Goal: Check status: Check status

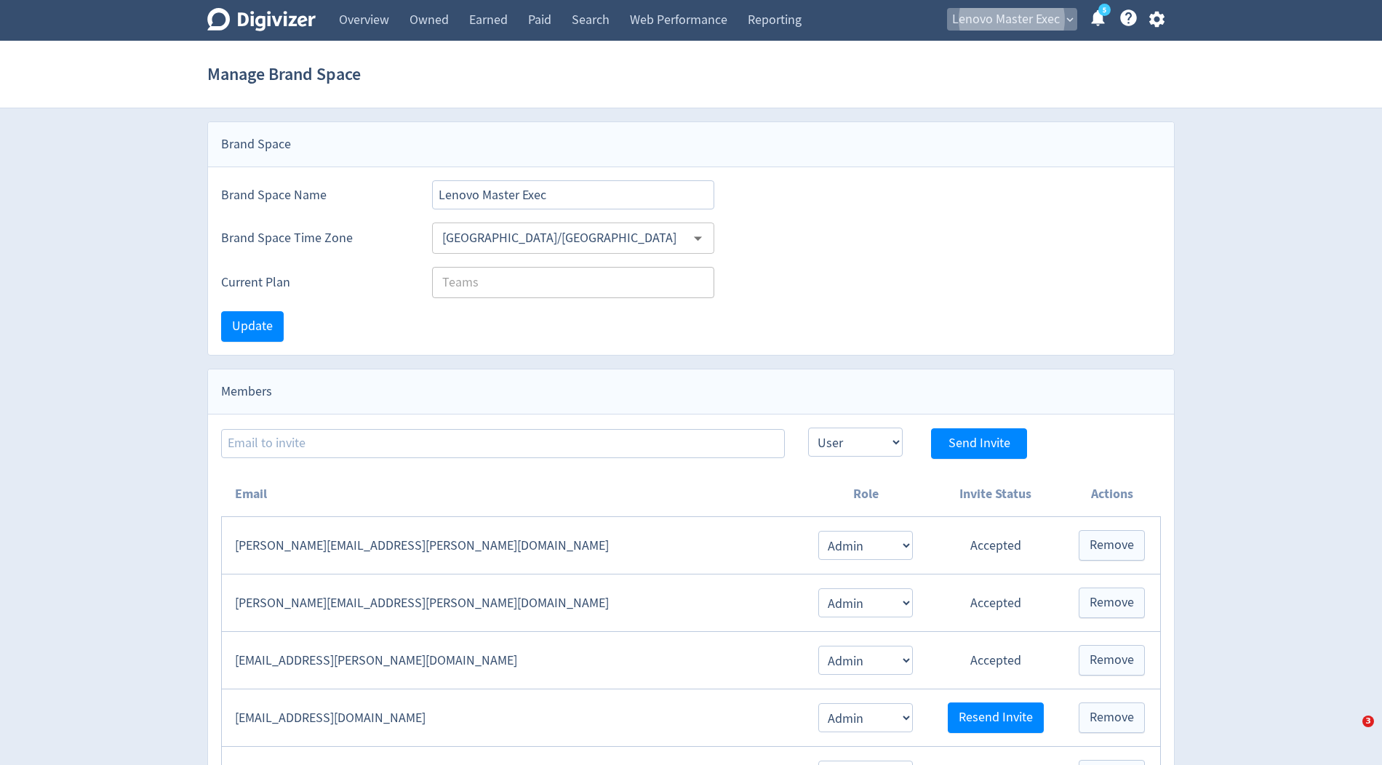
click at [999, 26] on span "Lenovo Master Exec" at bounding box center [1006, 19] width 108 height 23
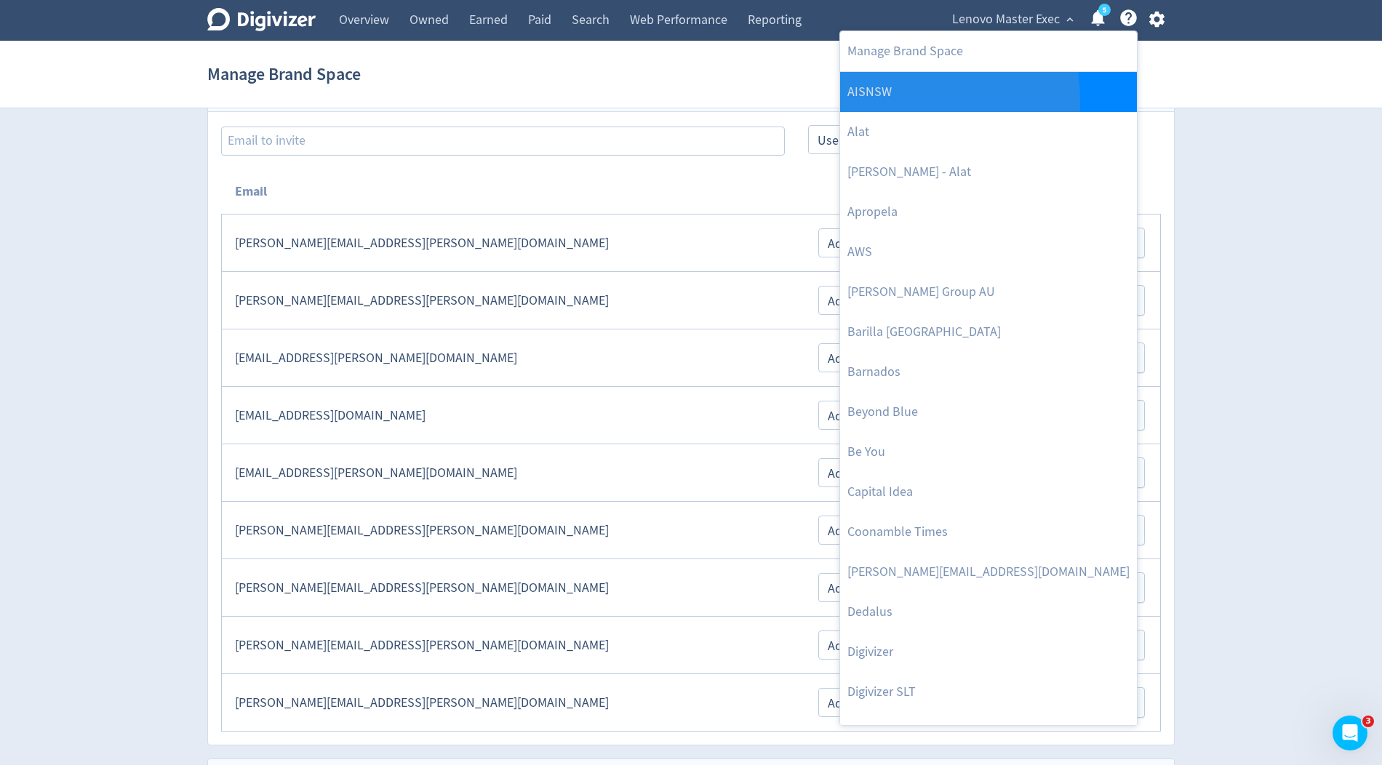
click at [889, 101] on link "AISNSW" at bounding box center [988, 92] width 297 height 40
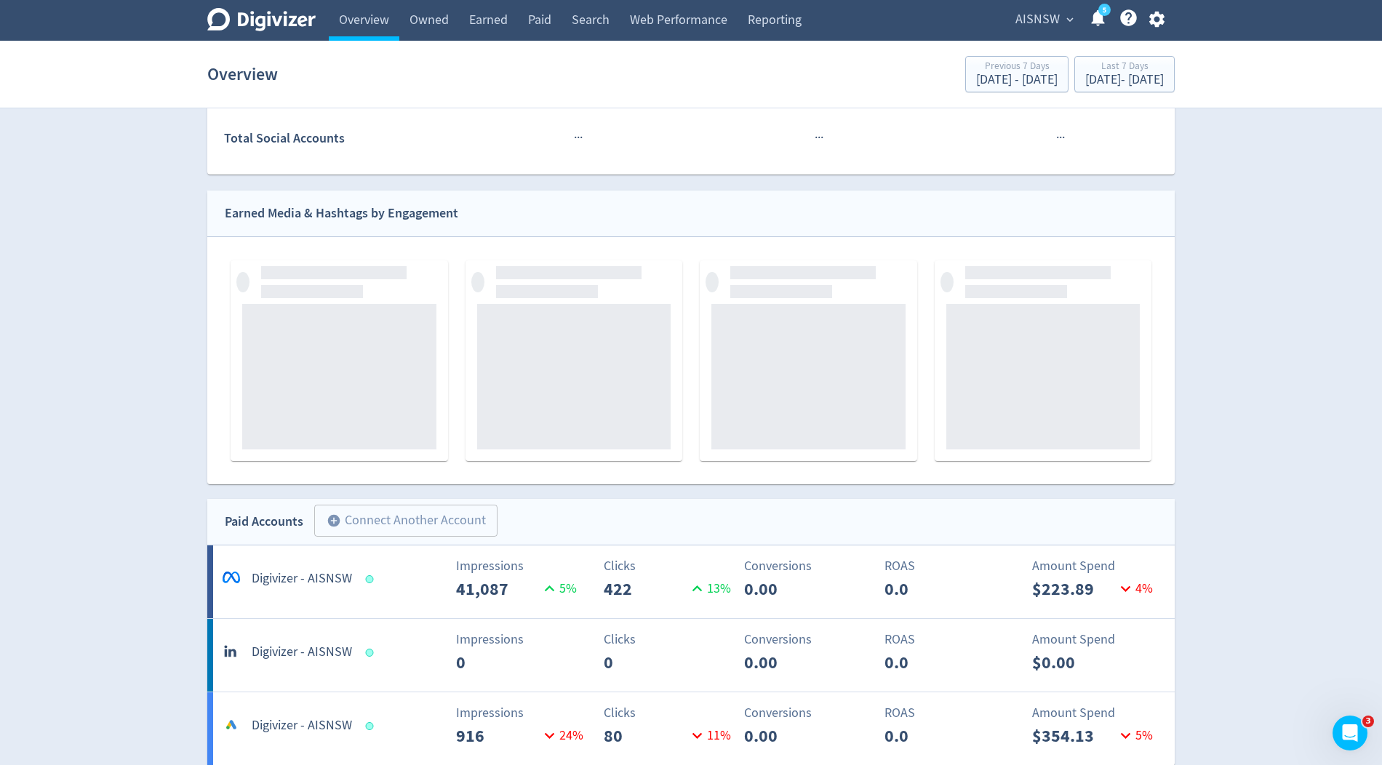
scroll to position [522, 0]
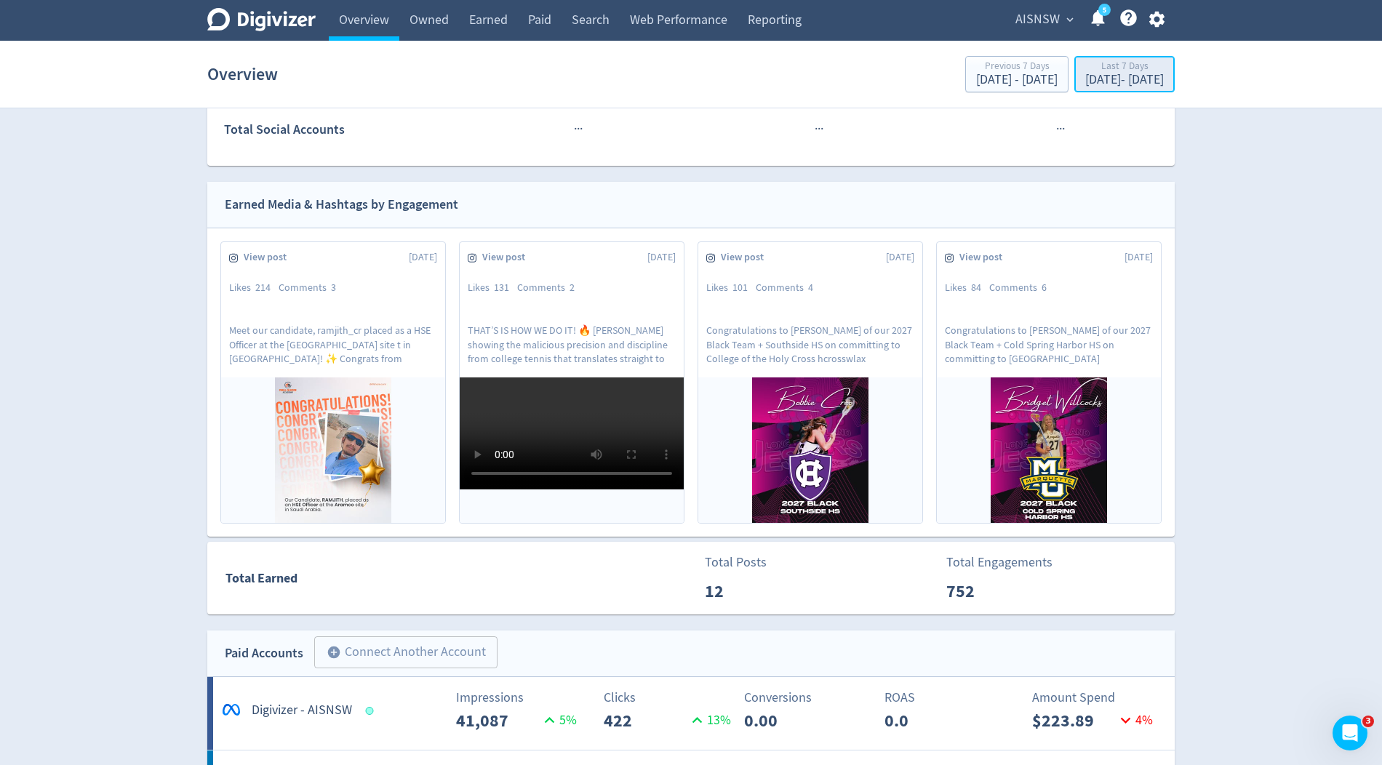
click at [1085, 73] on div "[DATE] - [DATE]" at bounding box center [1124, 79] width 79 height 13
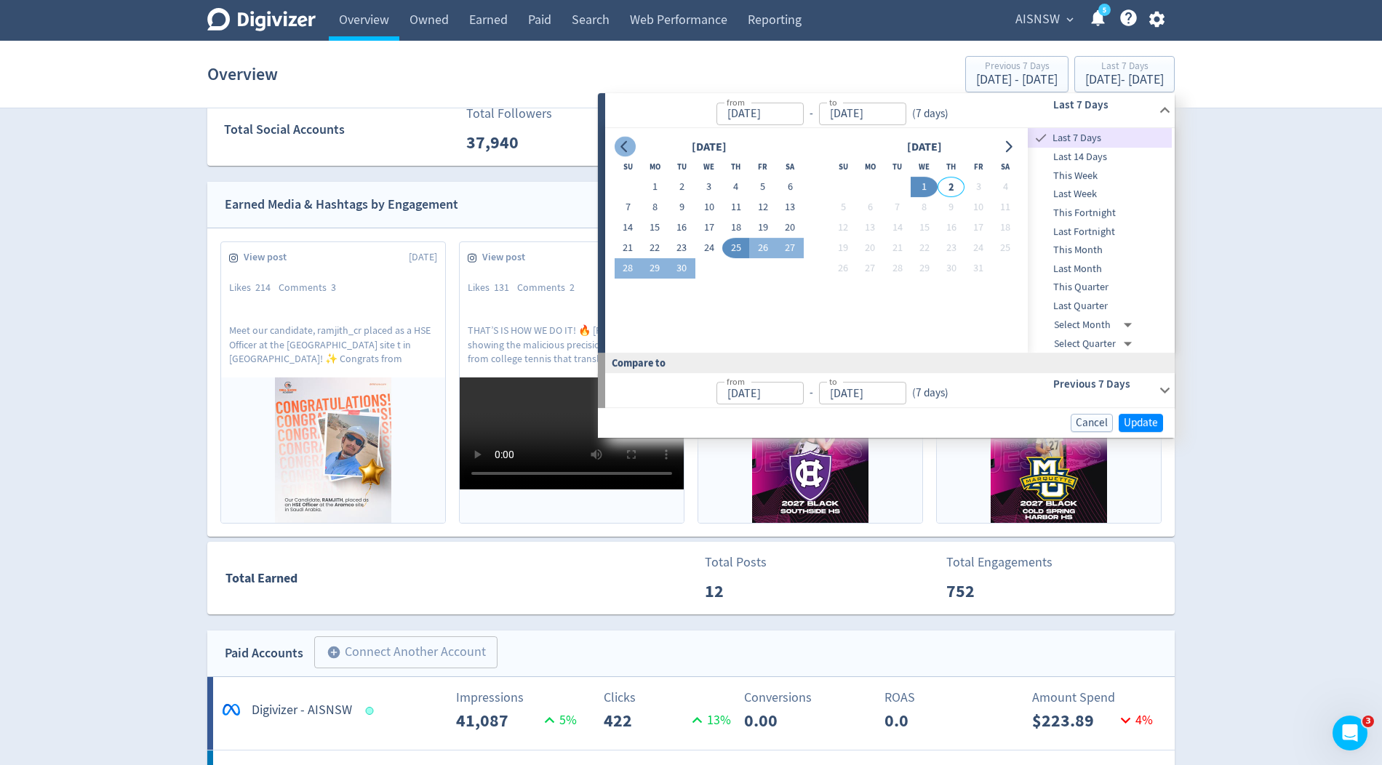
click at [623, 146] on icon "Go to previous month" at bounding box center [625, 147] width 12 height 12
click at [684, 186] on button "1" at bounding box center [681, 187] width 27 height 20
type input "Jul 01, 2025"
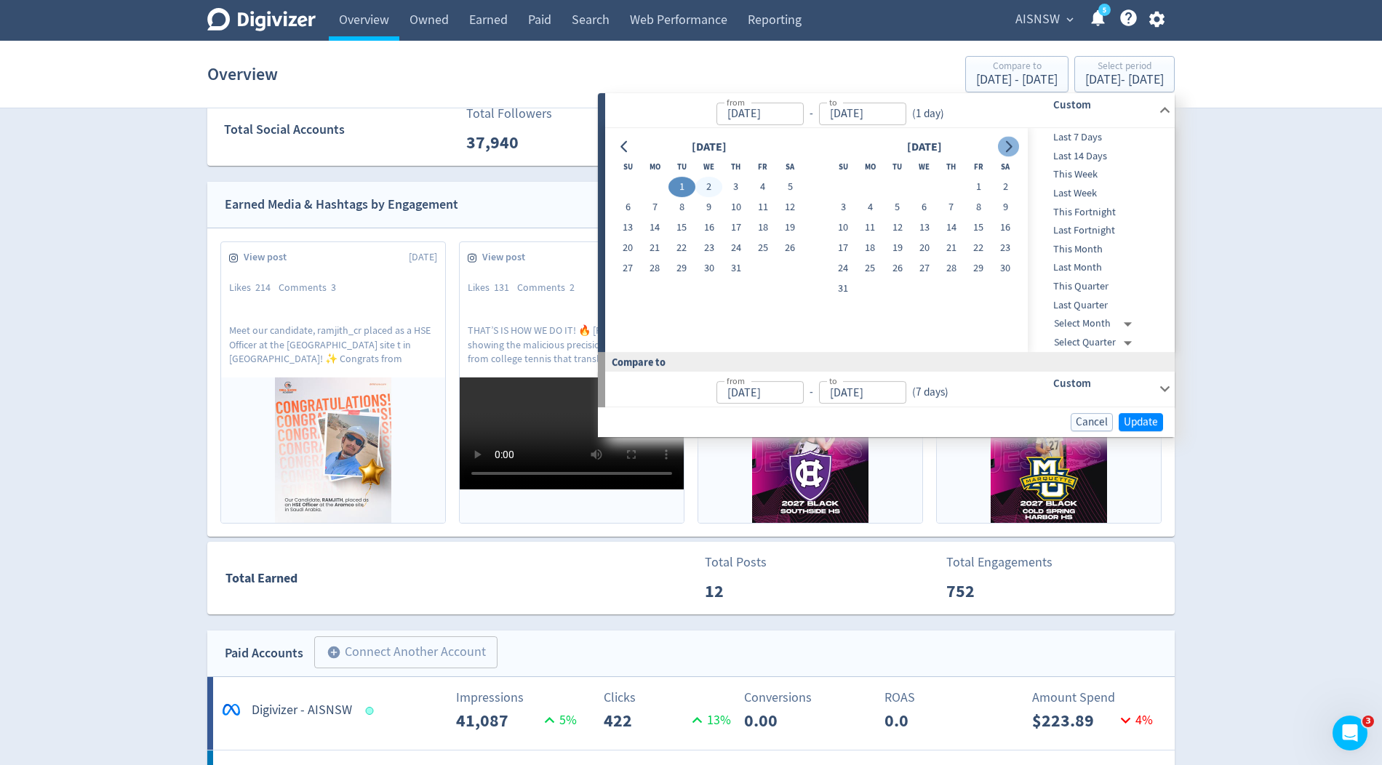
click at [1014, 145] on button "Go to next month" at bounding box center [1008, 147] width 21 height 20
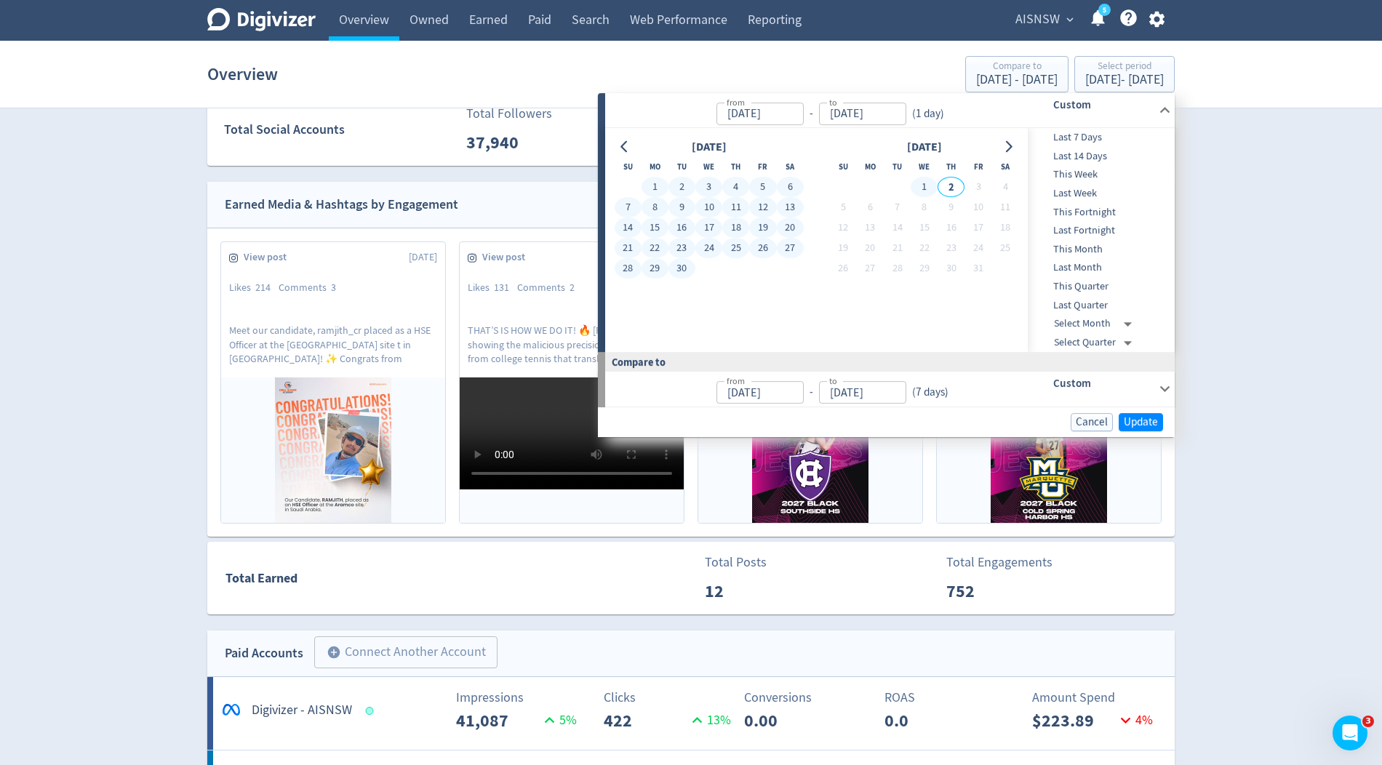
click at [928, 184] on button "1" at bounding box center [924, 187] width 27 height 20
type input "[DATE]"
type input "Mar 30, 2025"
type input "Jun 30, 2025"
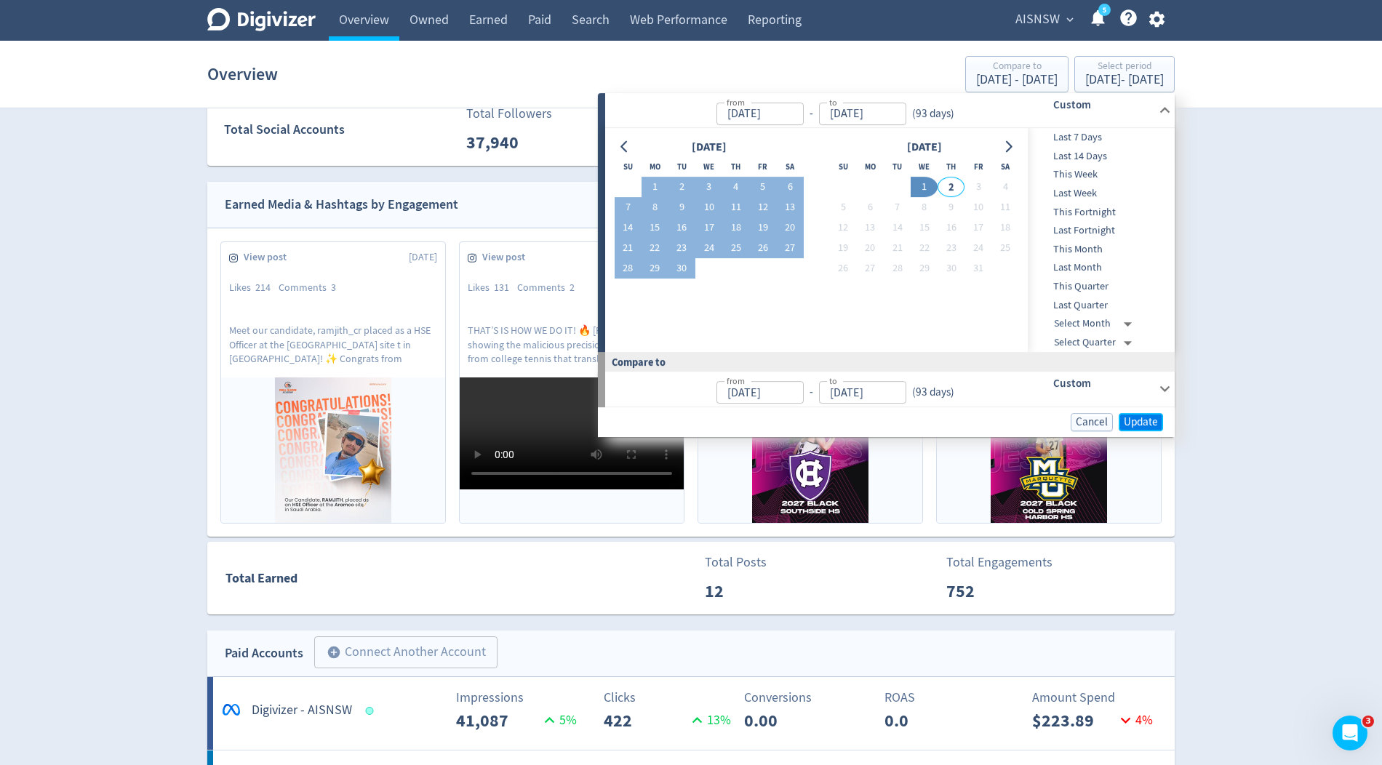
click at [1130, 417] on span "Update" at bounding box center [1141, 422] width 34 height 11
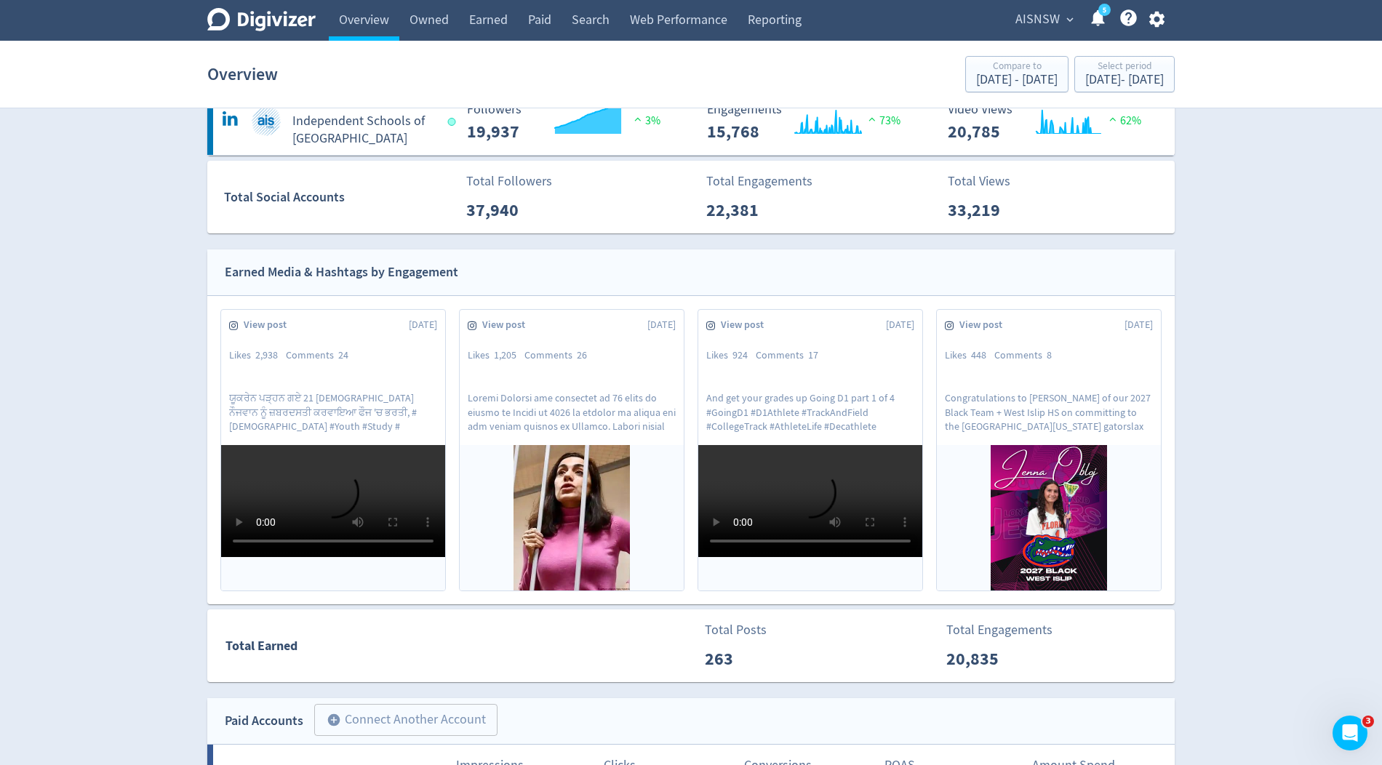
scroll to position [412, 0]
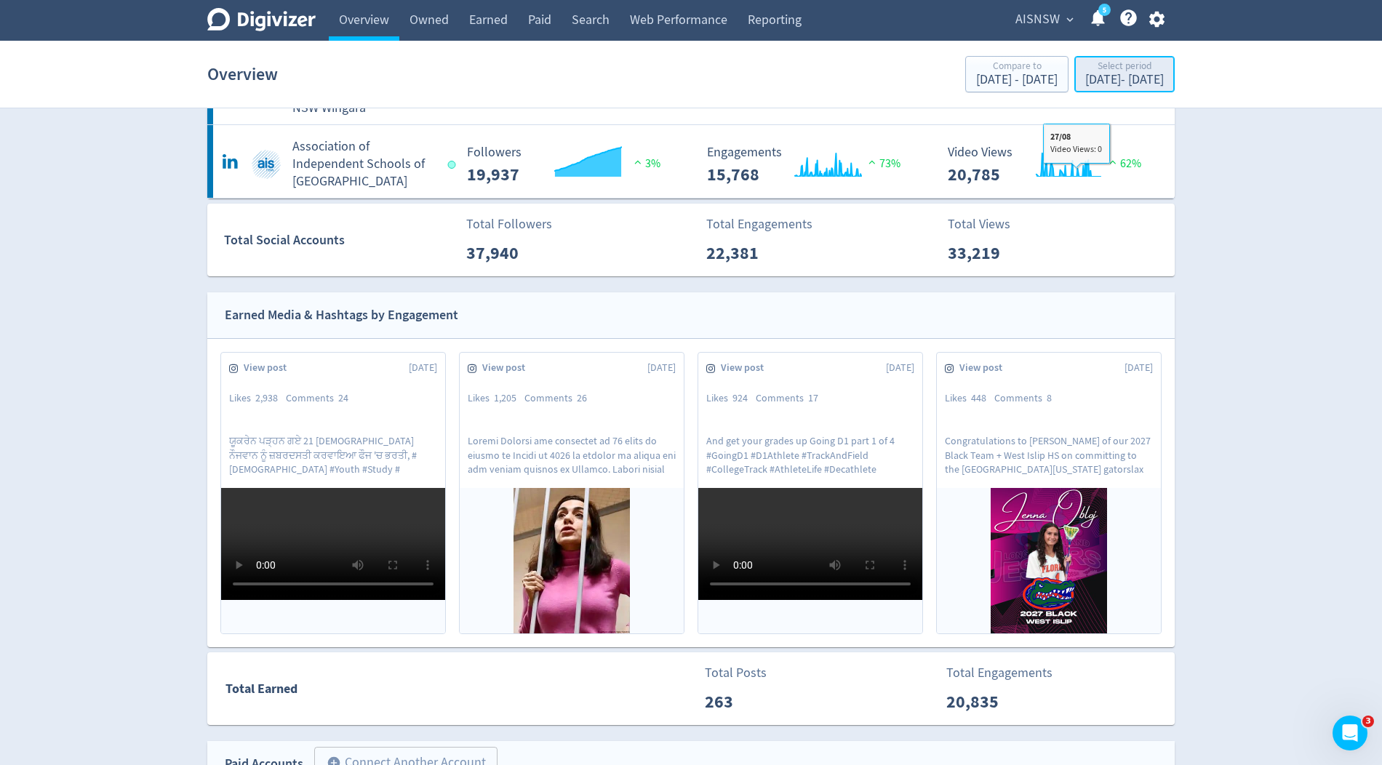
click at [1085, 81] on div "Jul 1, 2025 - Oct 1, 2025" at bounding box center [1124, 79] width 79 height 13
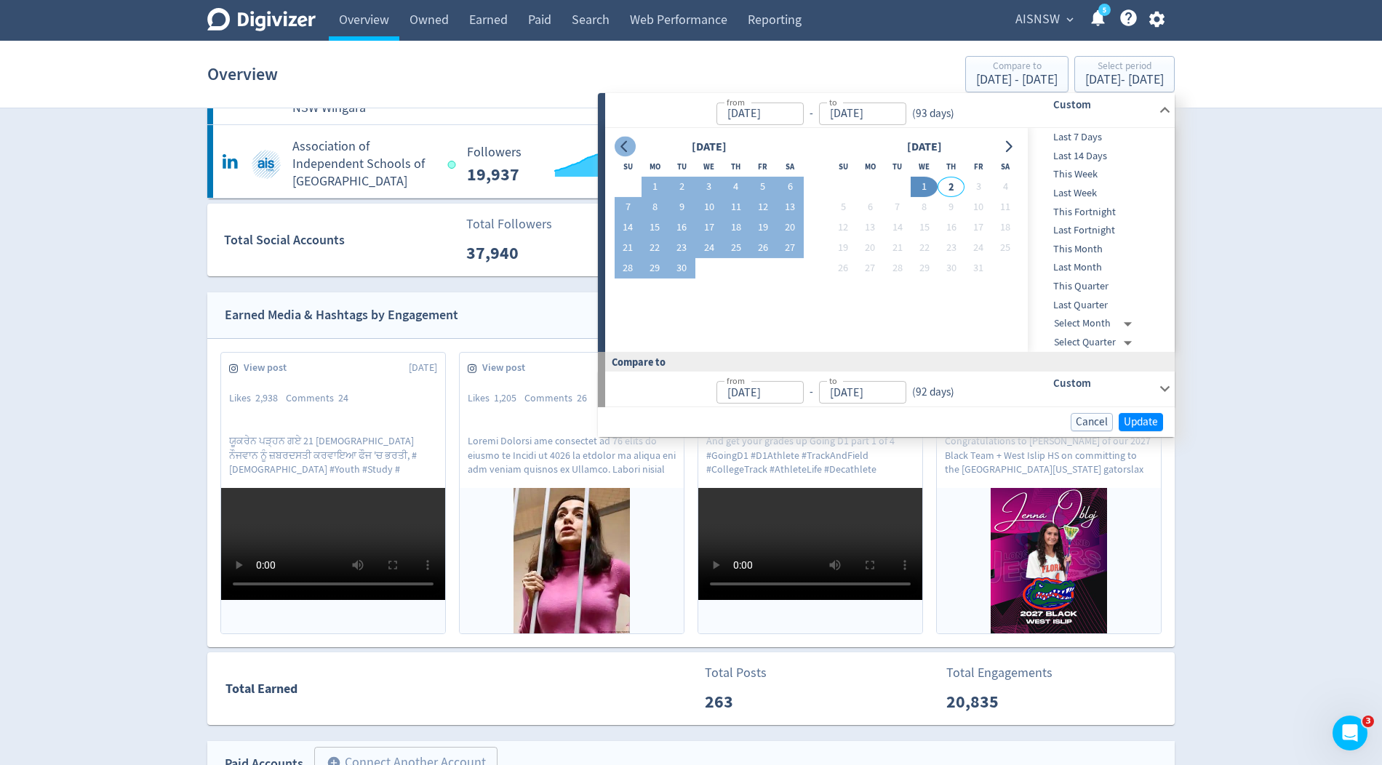
click at [625, 143] on icon "Go to previous month" at bounding box center [625, 146] width 12 height 12
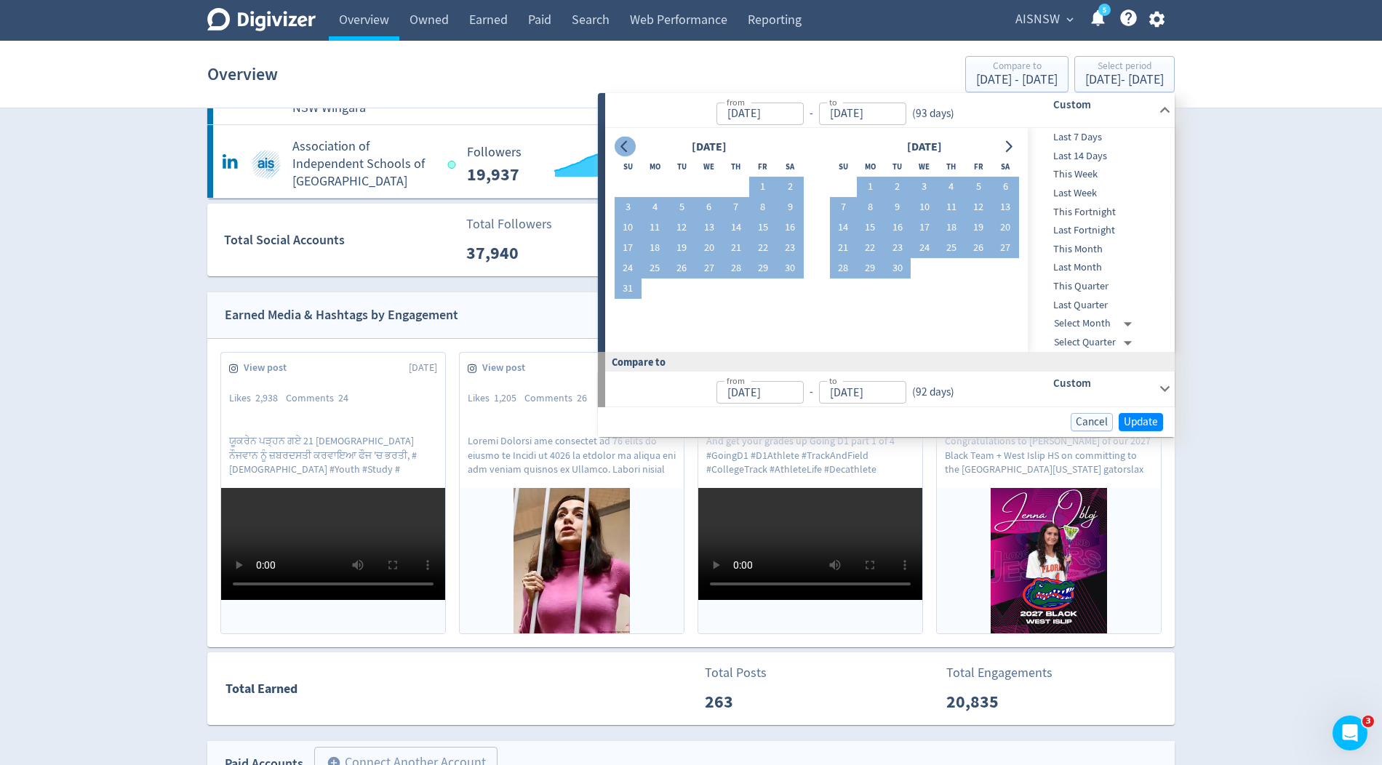
click at [625, 143] on icon "Go to previous month" at bounding box center [625, 146] width 12 height 12
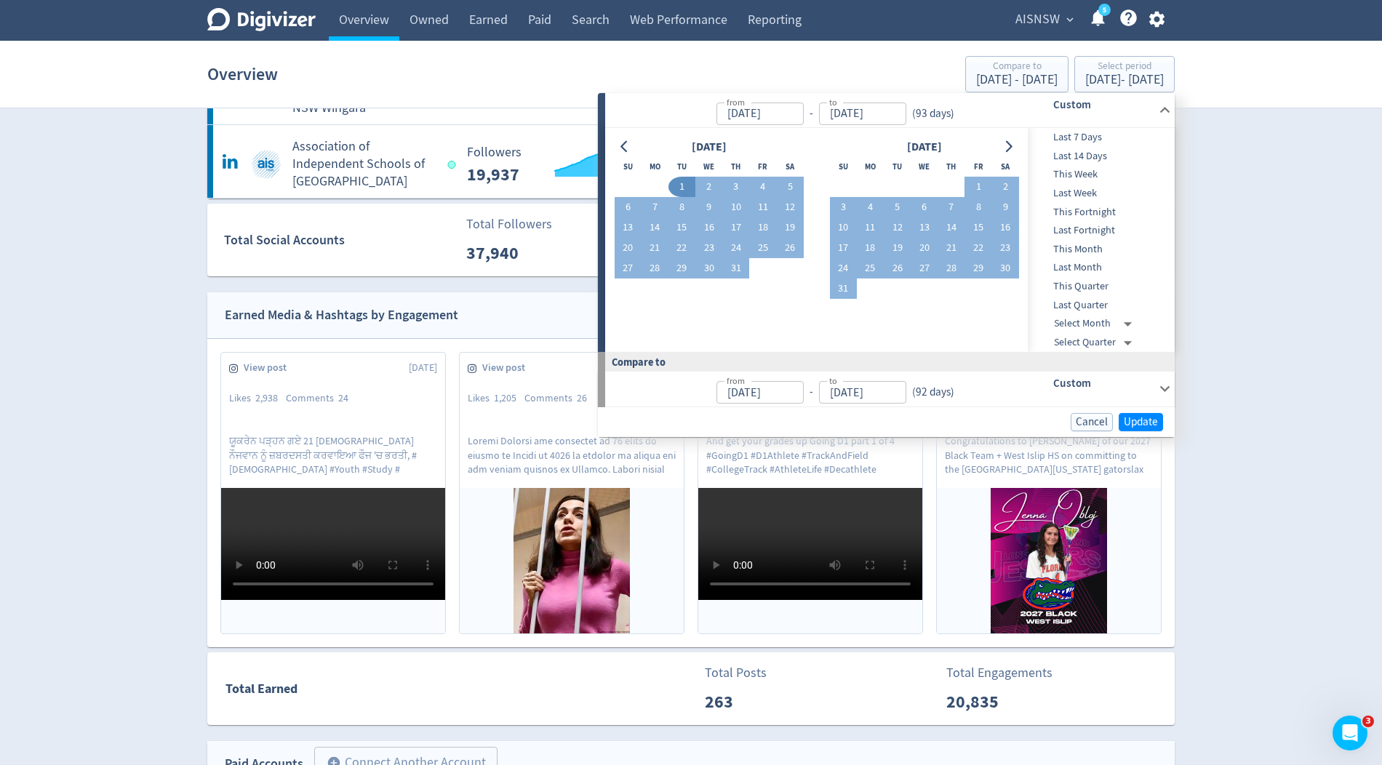
click at [687, 187] on button "1" at bounding box center [681, 187] width 27 height 20
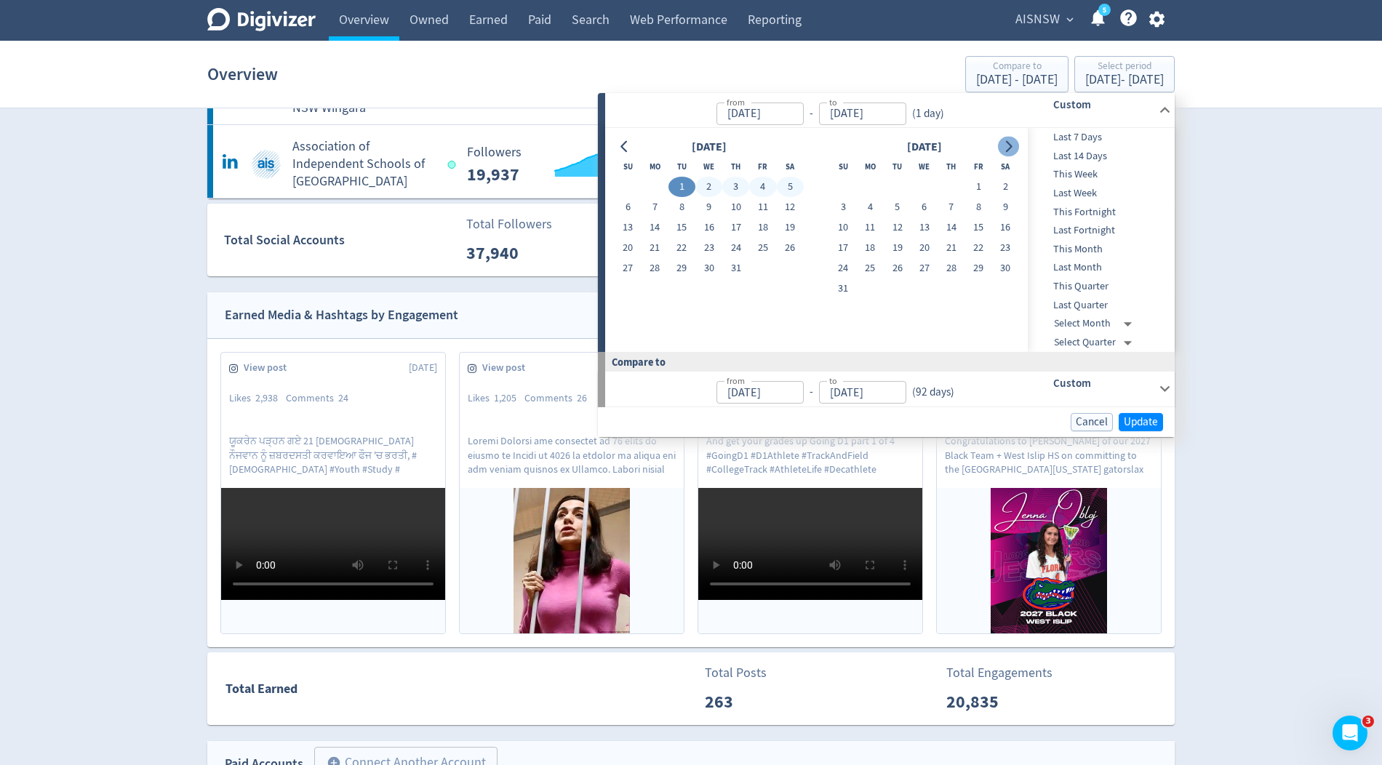
click at [999, 148] on button "Go to next month" at bounding box center [1008, 146] width 21 height 20
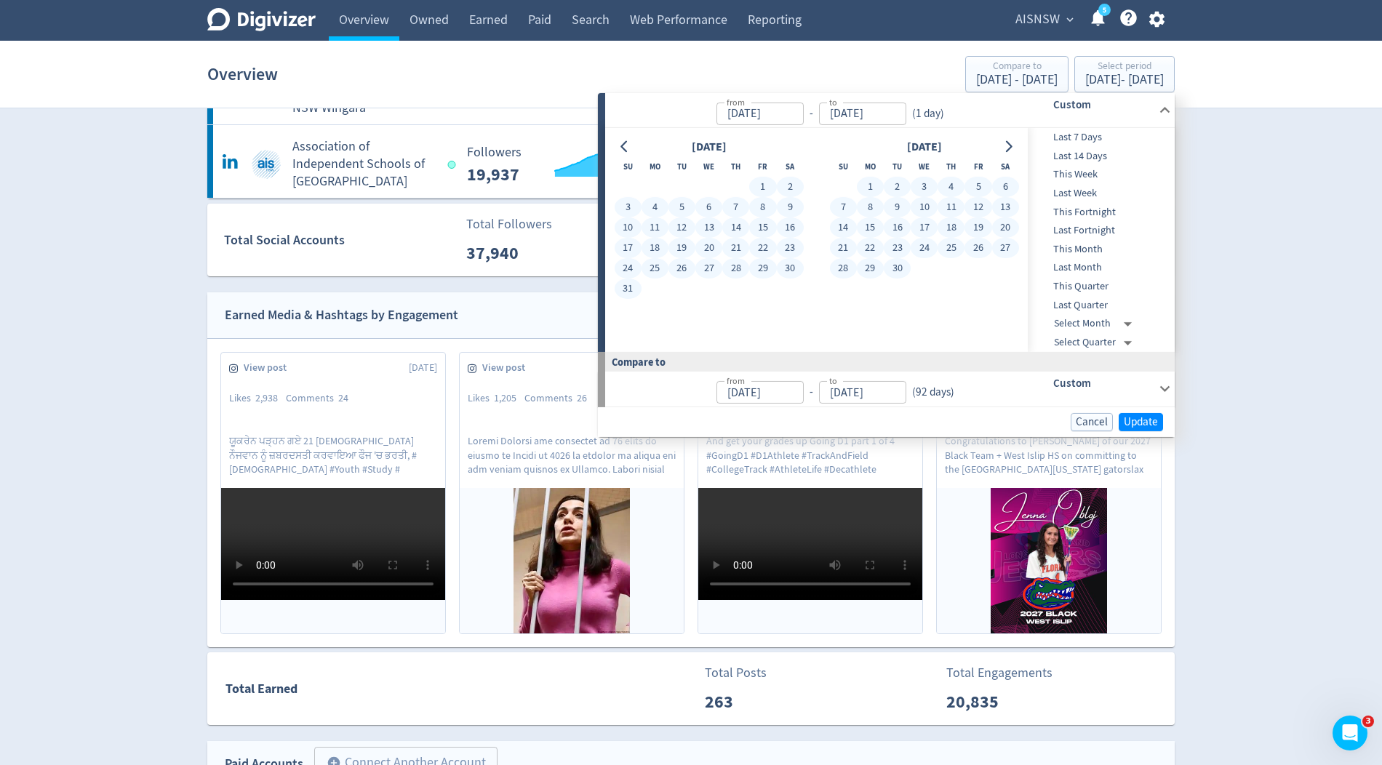
click at [895, 268] on button "30" at bounding box center [897, 268] width 27 height 20
type input "[DATE]"
type input "Mar 31, 2025"
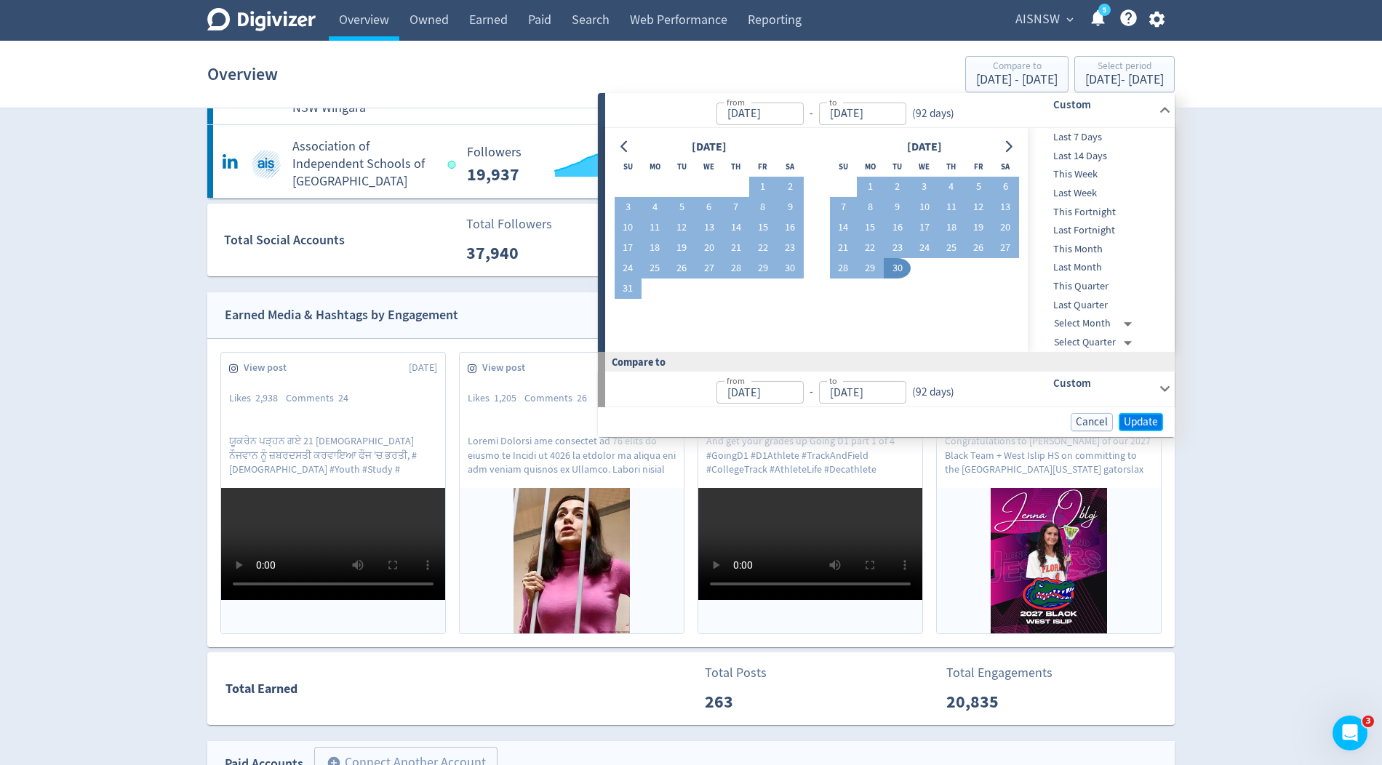
click at [1136, 419] on span "Update" at bounding box center [1141, 421] width 34 height 11
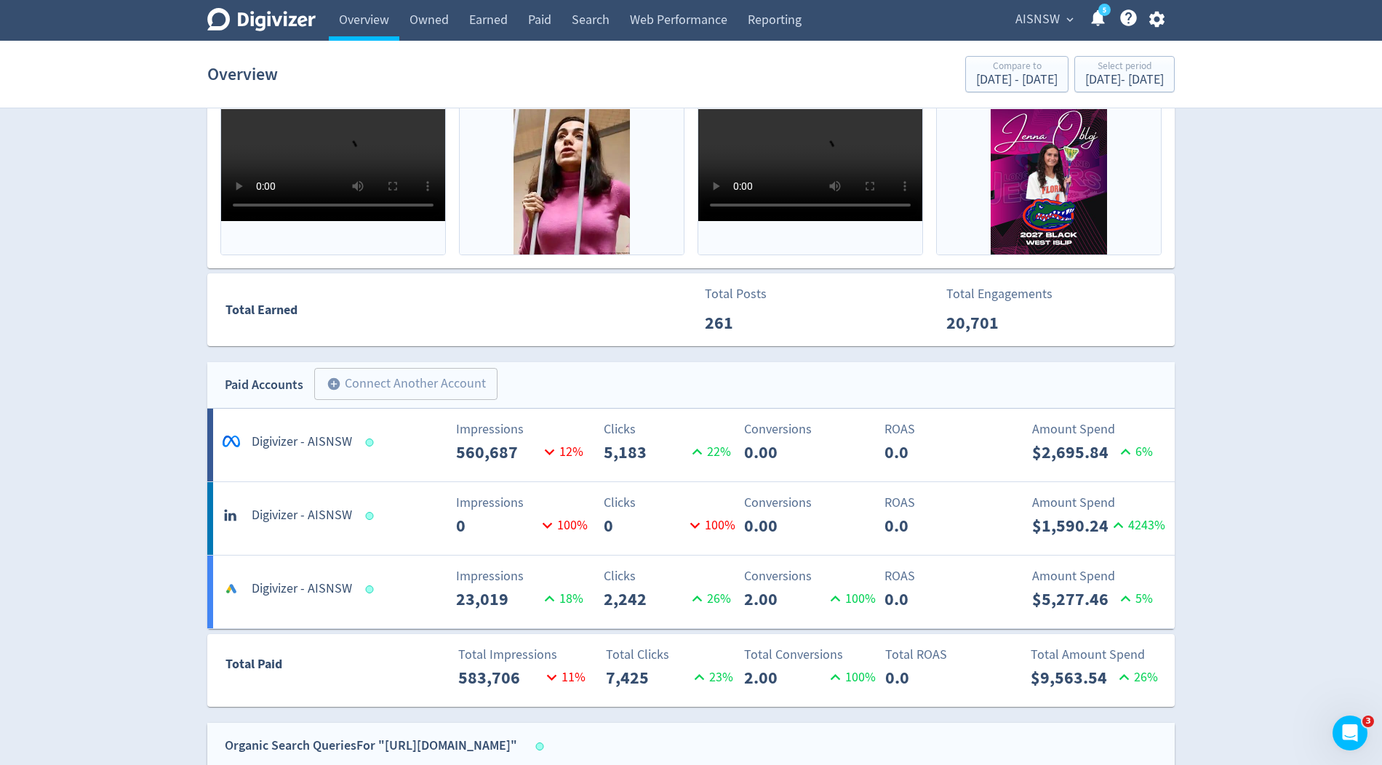
scroll to position [824, 0]
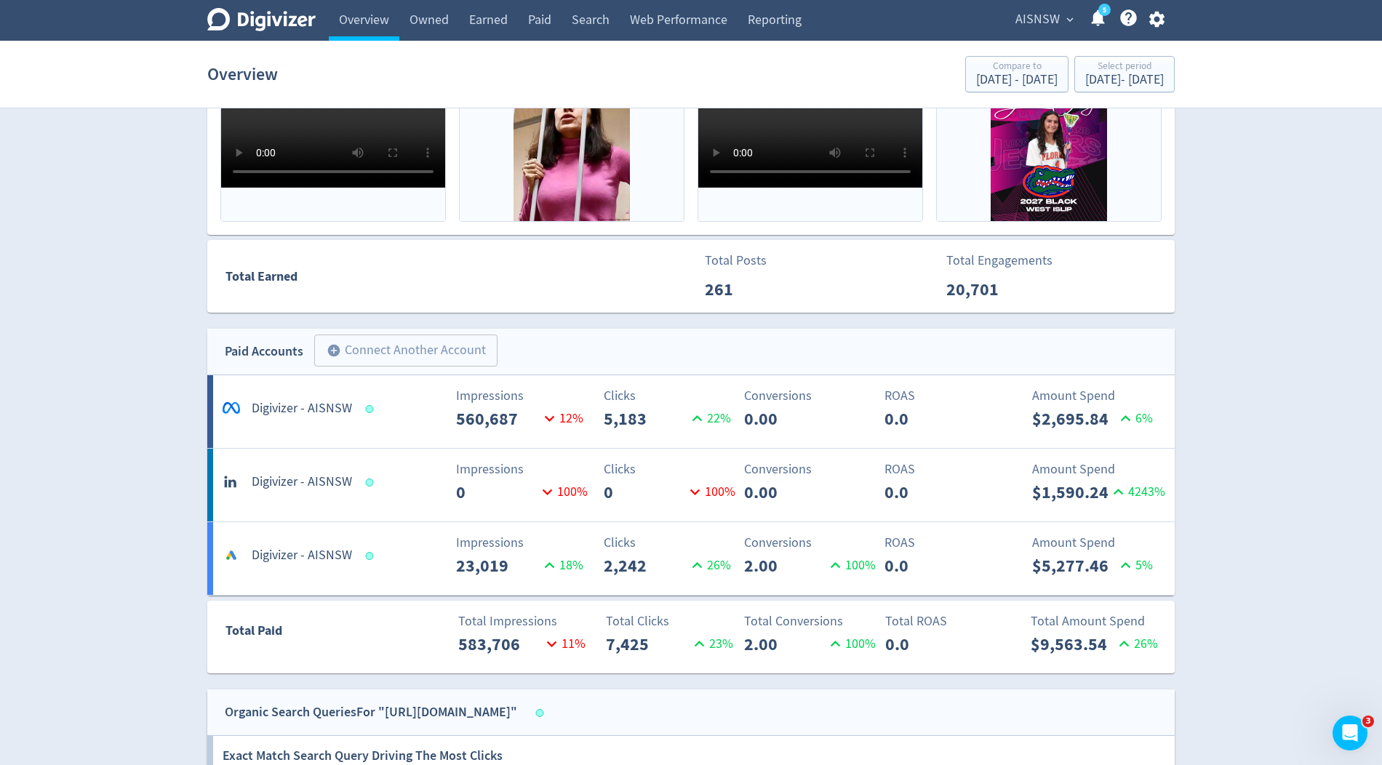
click at [630, 375] on AISNSW-1 "Logo of Meta Platforms -- Graphic created by Detmar Owen * Digivizer - AISNSW I…" at bounding box center [690, 411] width 967 height 73
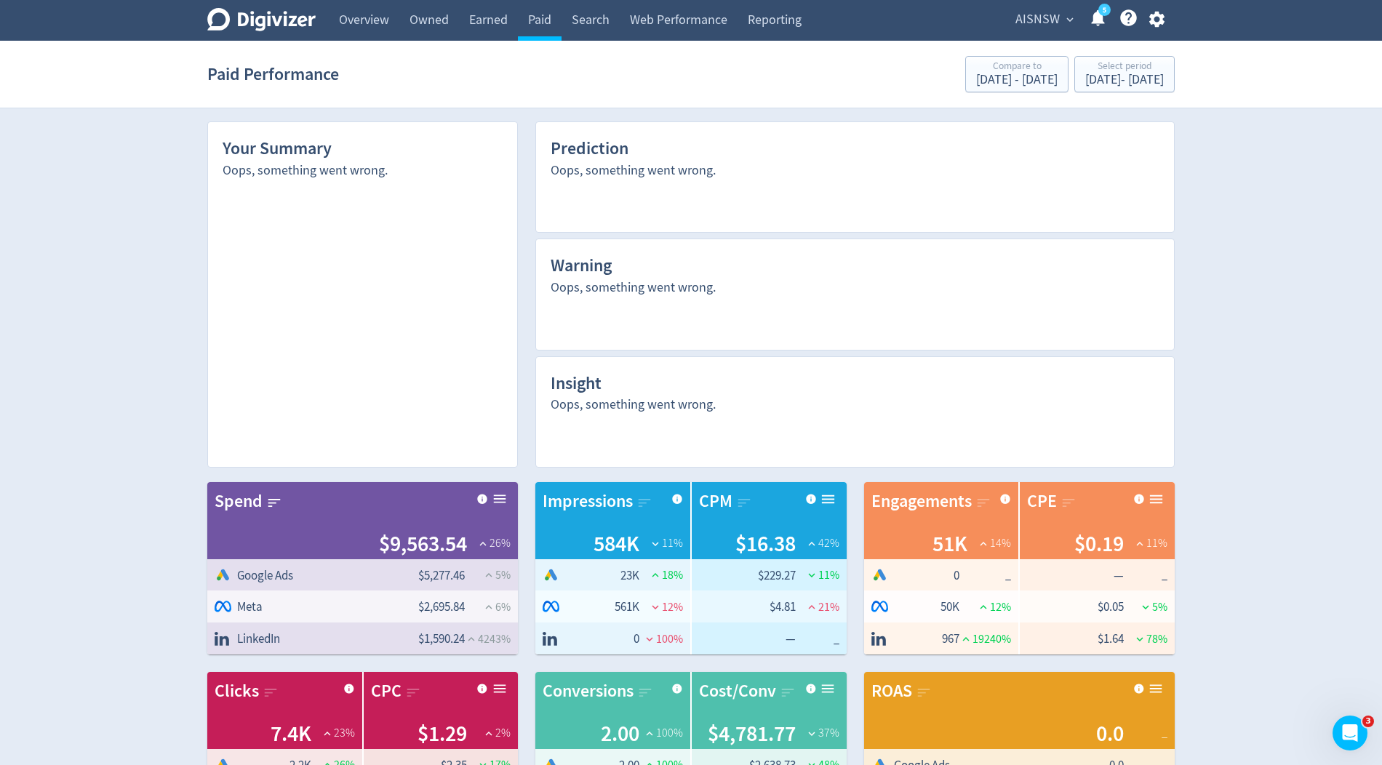
click at [1151, 13] on icon "button" at bounding box center [1157, 19] width 20 height 20
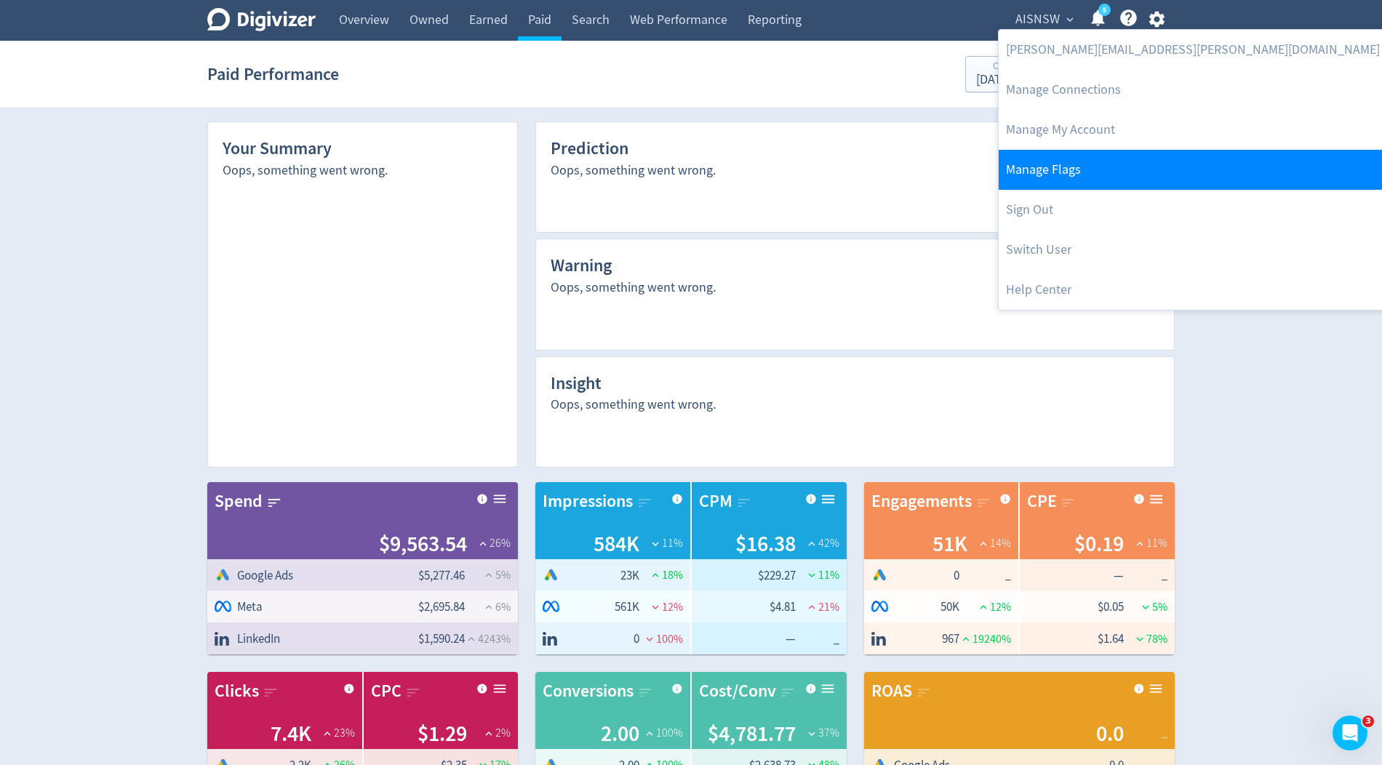
click at [1039, 170] on link "Manage Flags" at bounding box center [1193, 170] width 388 height 40
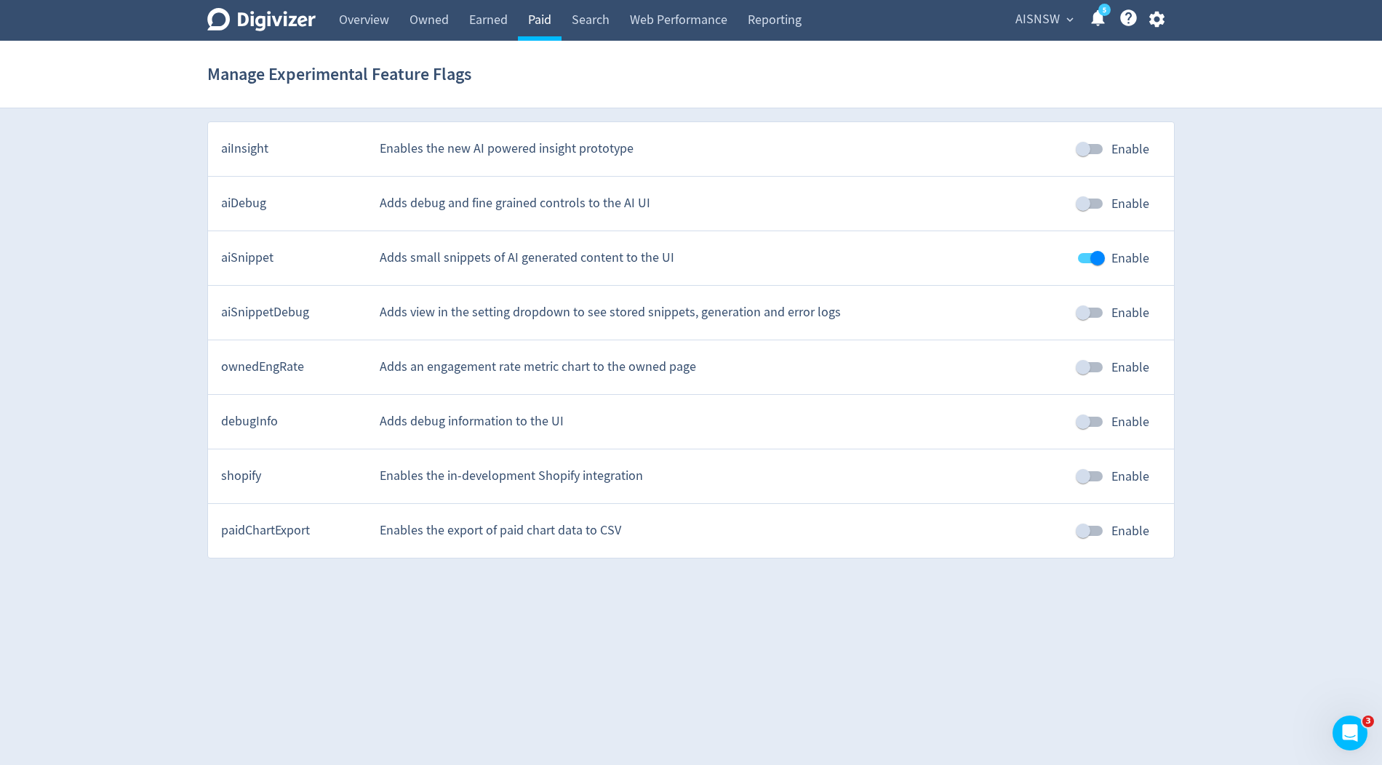
click at [546, 18] on link "Paid" at bounding box center [540, 20] width 44 height 41
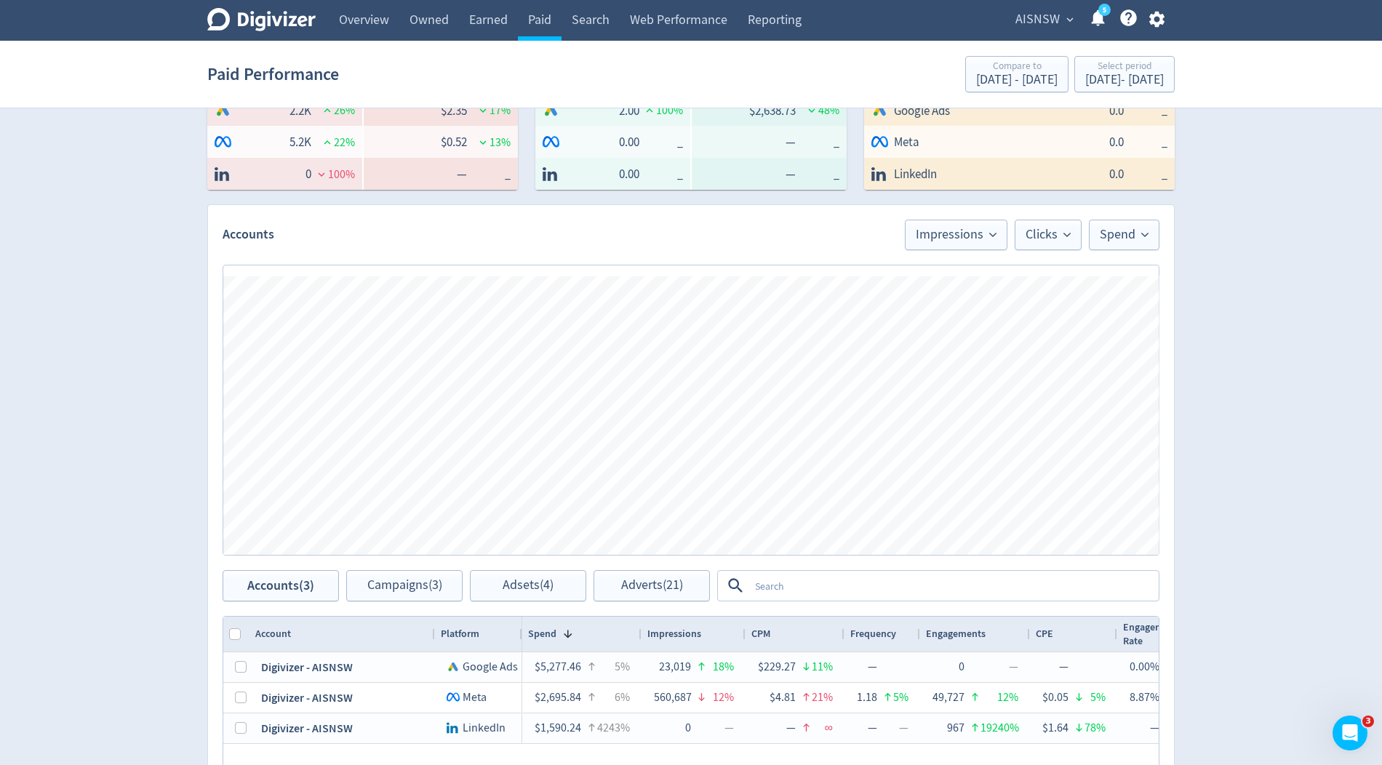
scroll to position [989, 0]
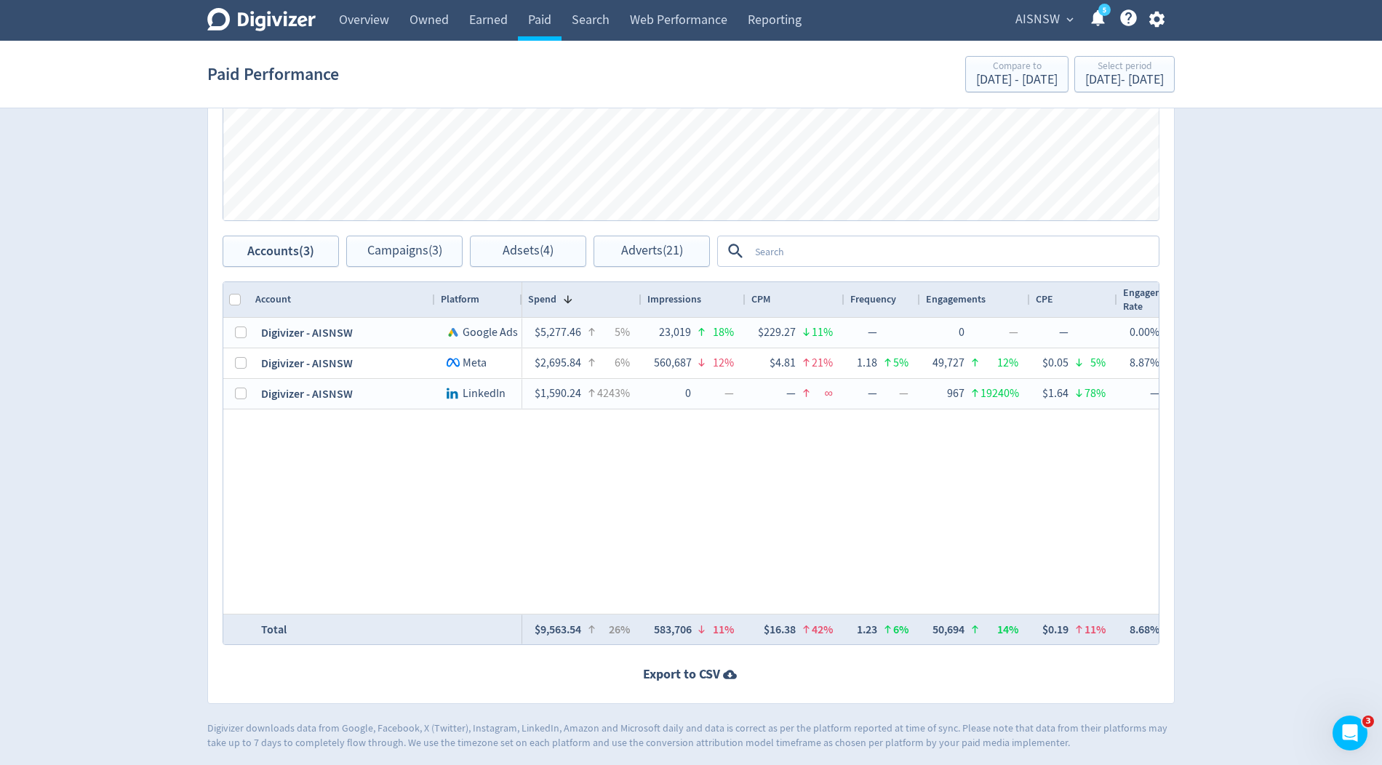
click at [793, 238] on textarea at bounding box center [953, 251] width 408 height 27
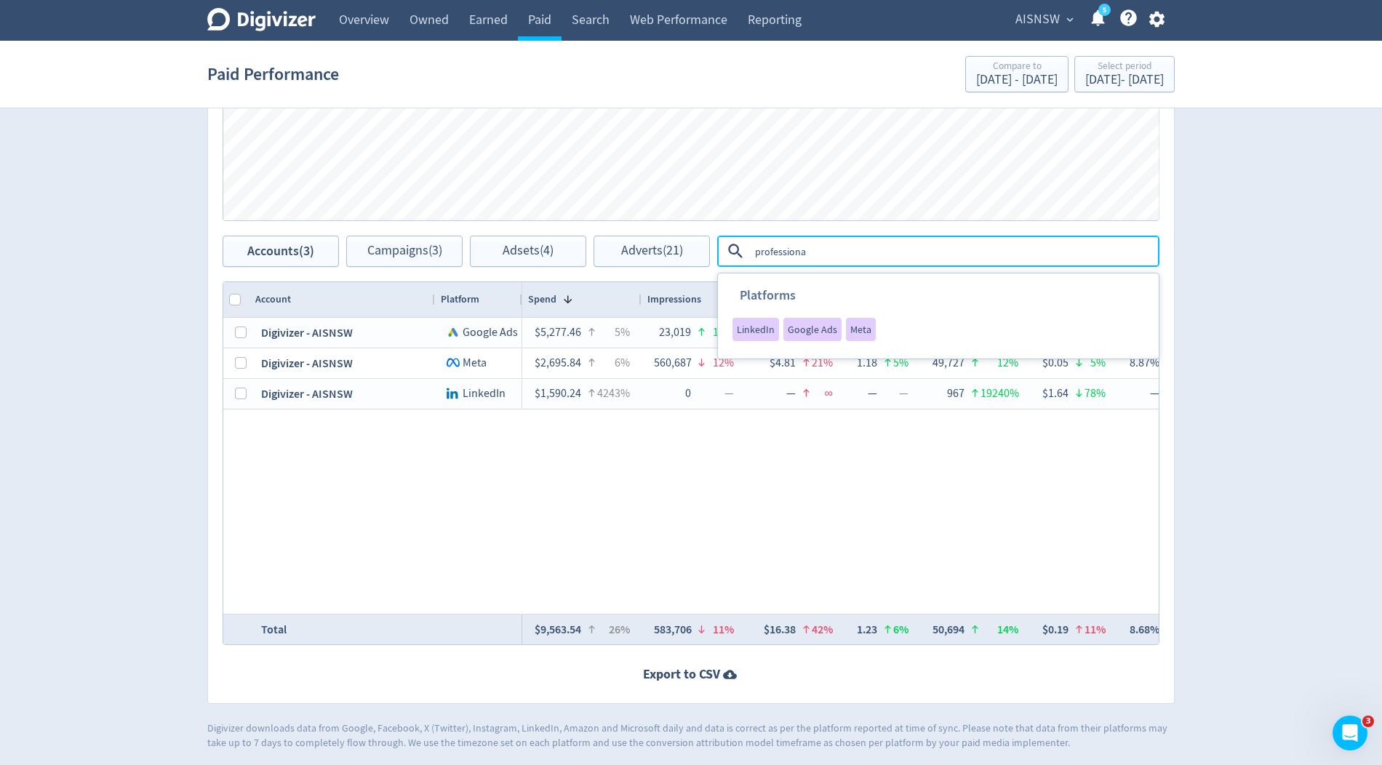
type textarea "professional"
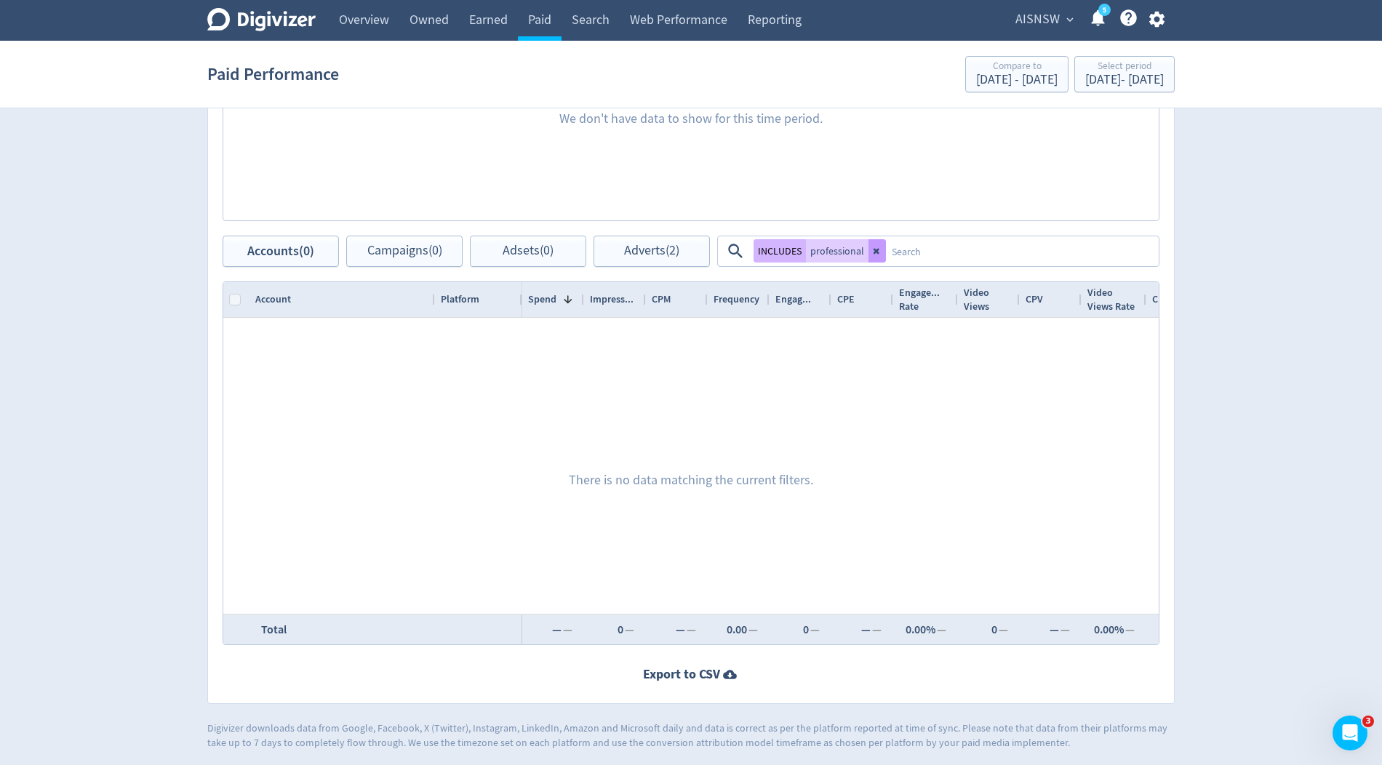
click at [880, 246] on button at bounding box center [876, 250] width 17 height 23
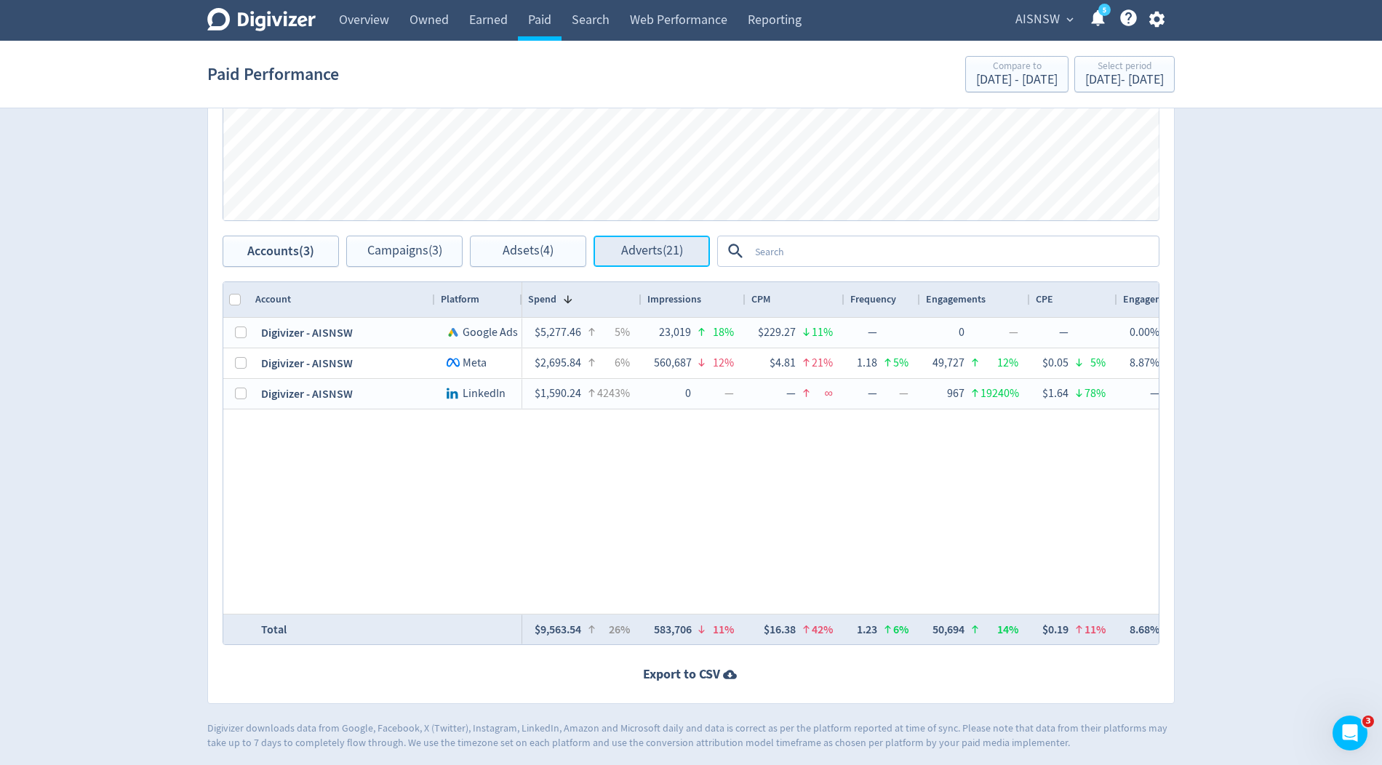
click at [636, 247] on span "Adverts (21)" at bounding box center [652, 251] width 62 height 14
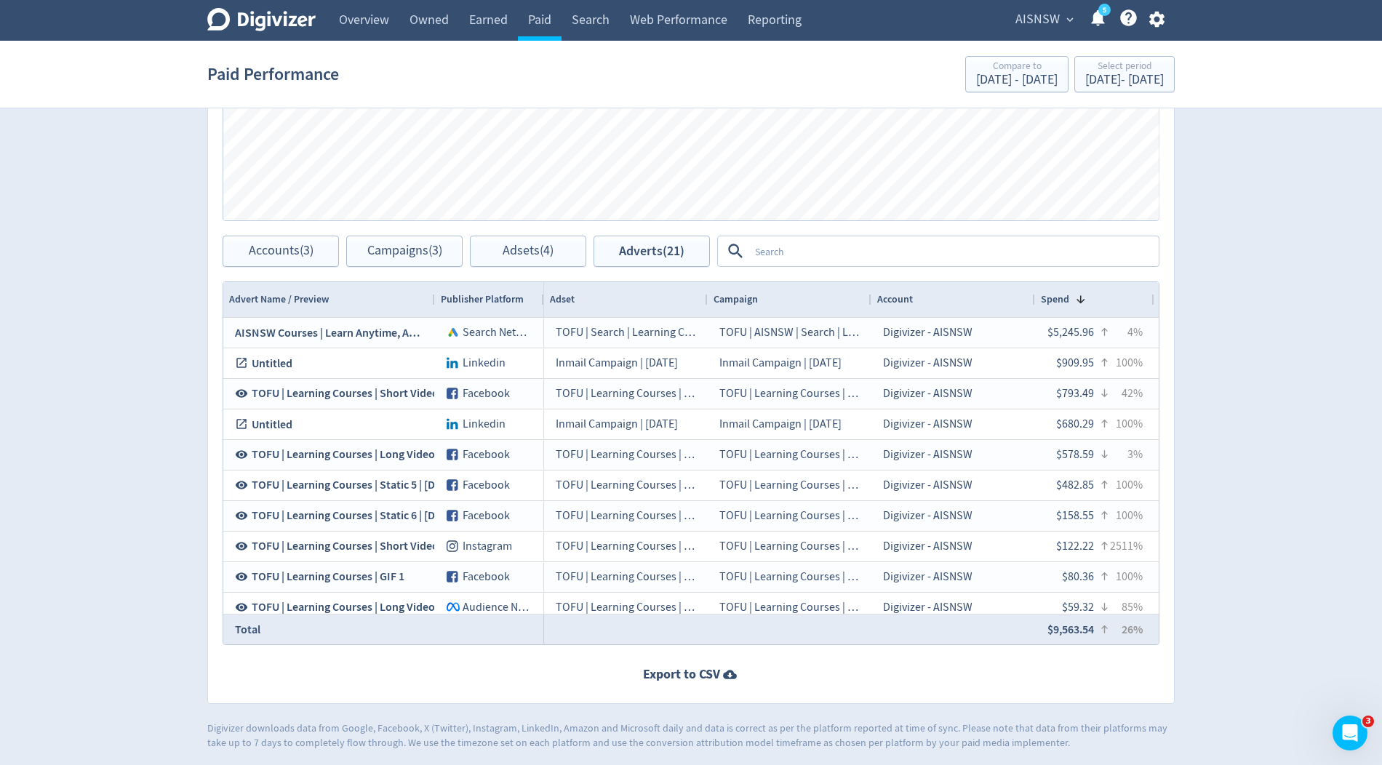
click at [769, 247] on textarea at bounding box center [953, 251] width 408 height 27
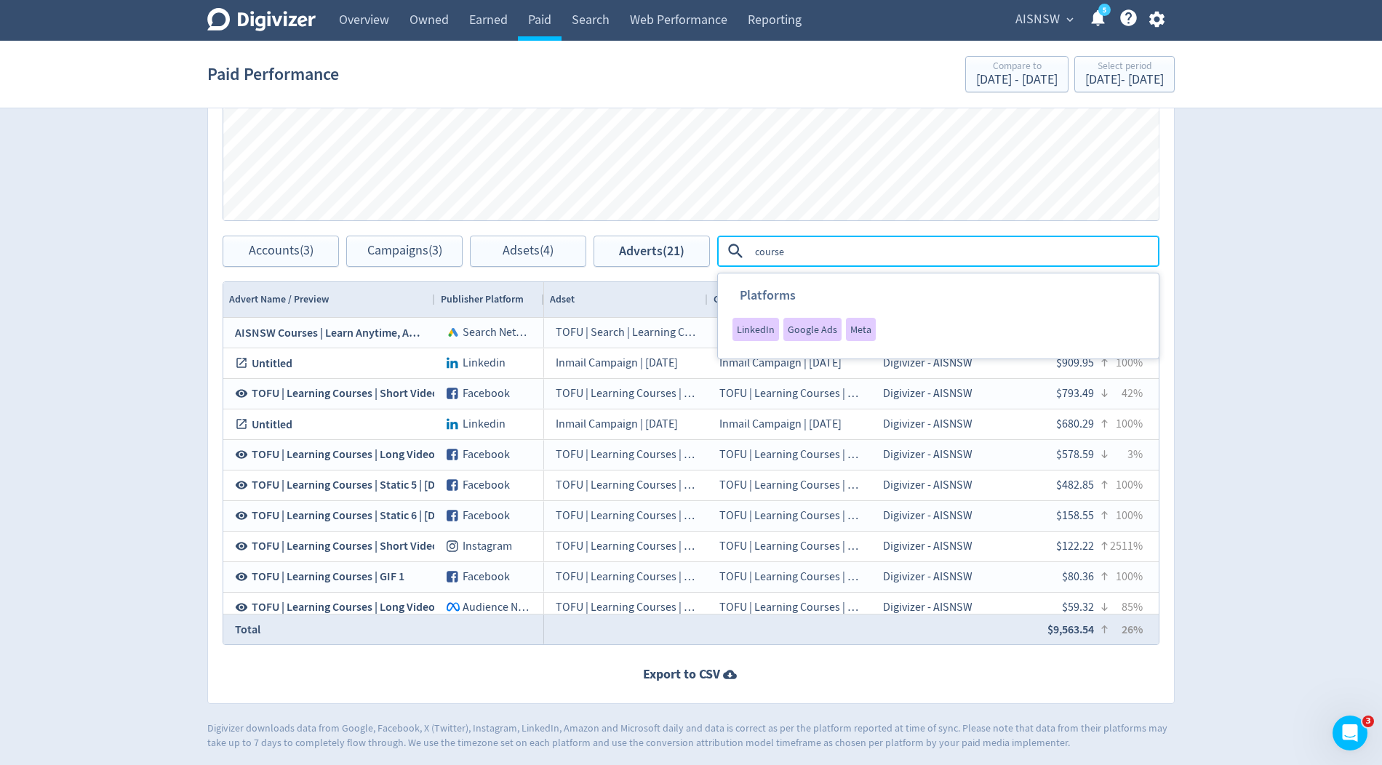
type textarea "courses"
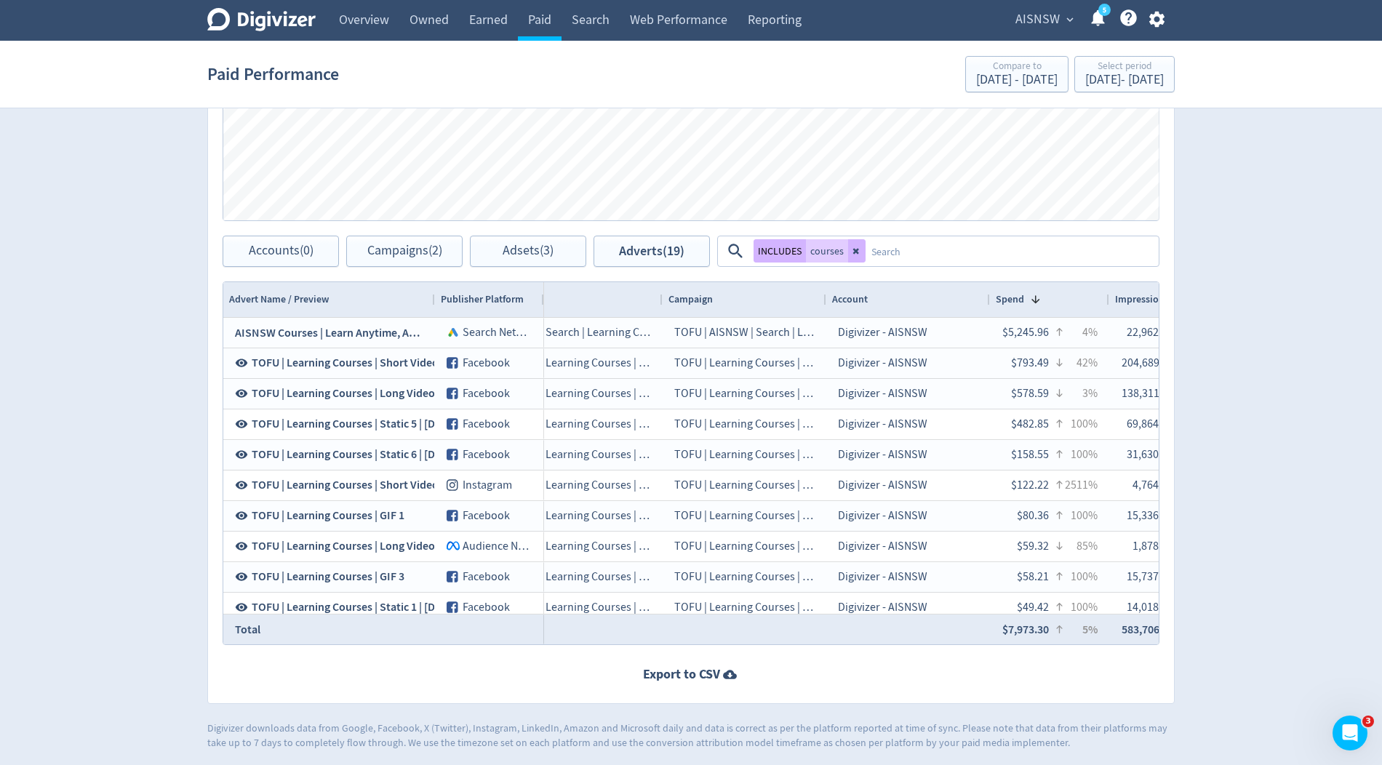
click at [1045, 20] on span "AISNSW" at bounding box center [1037, 19] width 44 height 23
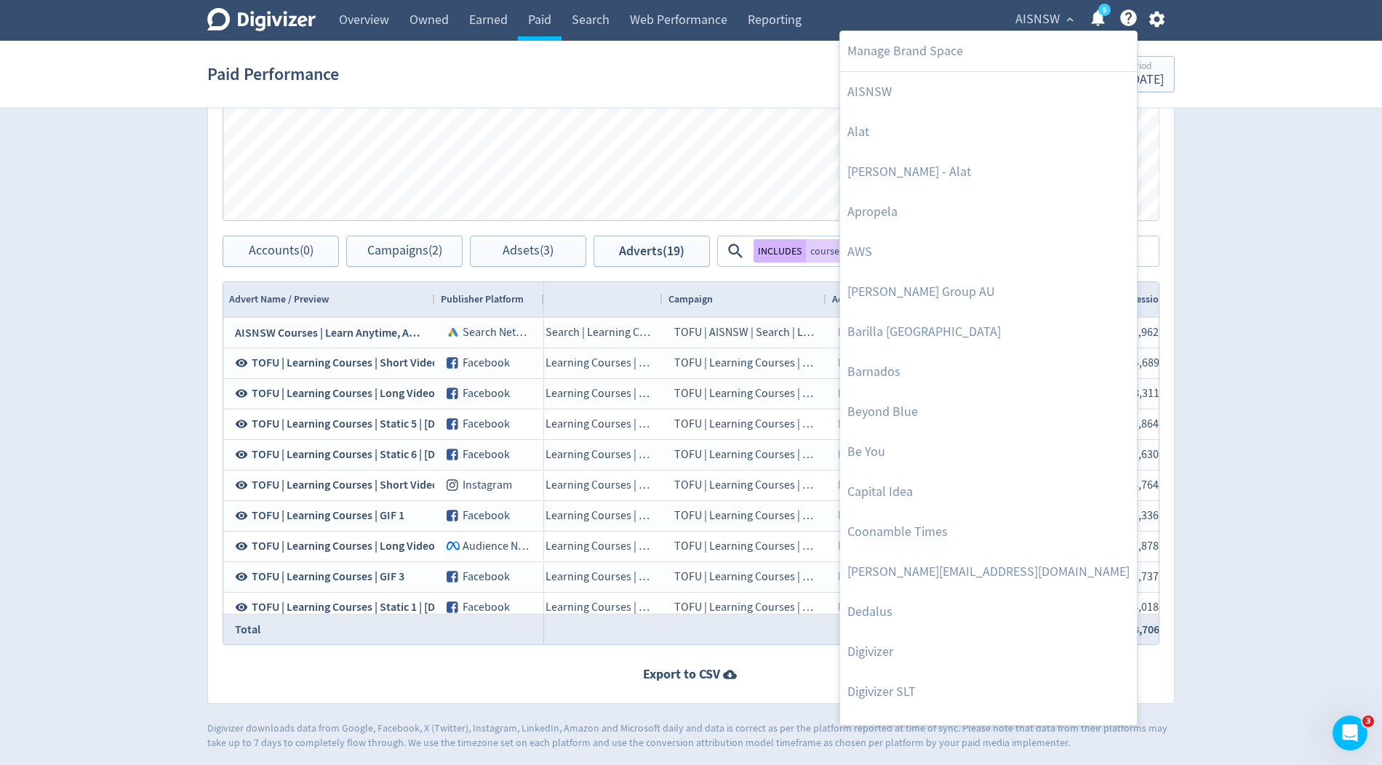
click at [1225, 142] on div at bounding box center [691, 382] width 1382 height 765
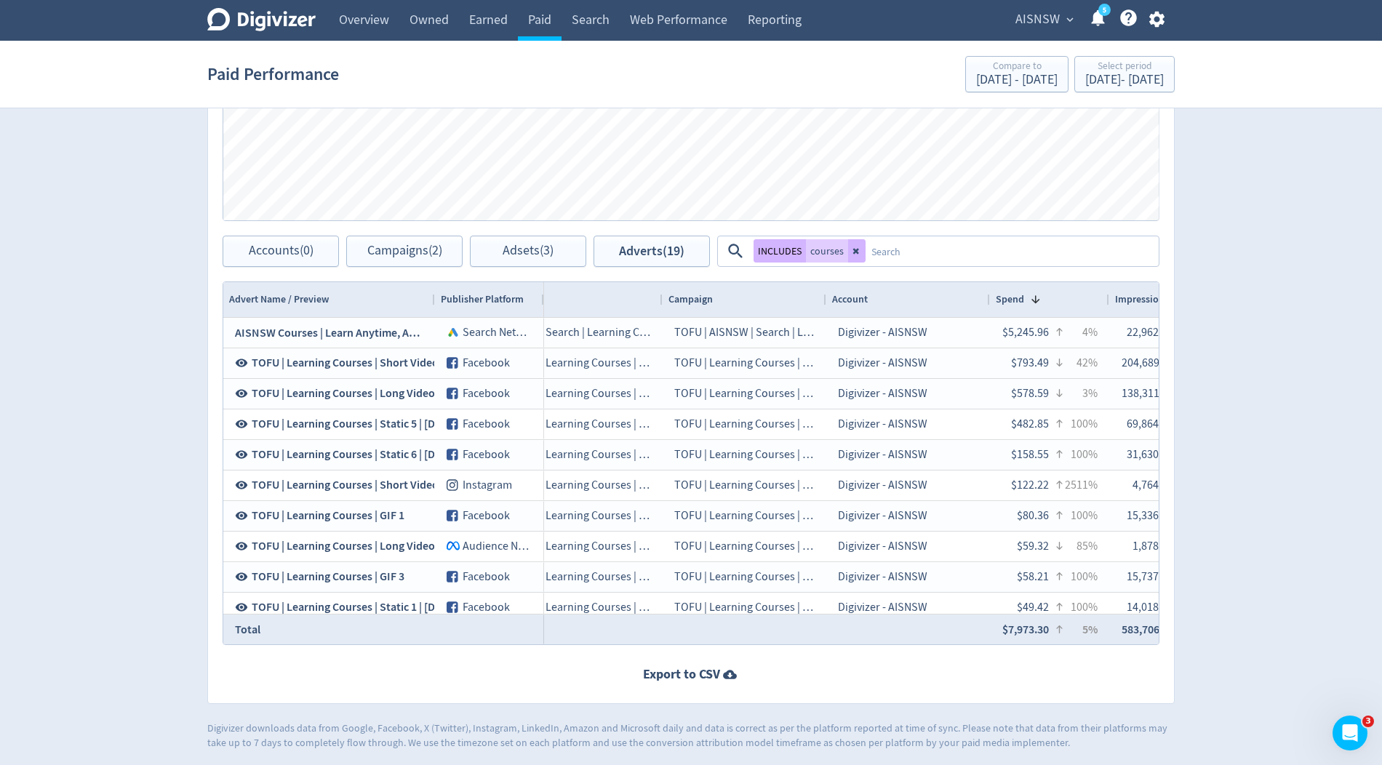
click at [1066, 31] on div "AISNSW expand_more 5 Help Center - Searchable support on using Digivizer" at bounding box center [1086, 20] width 175 height 41
click at [1058, 19] on span "AISNSW" at bounding box center [1037, 19] width 44 height 23
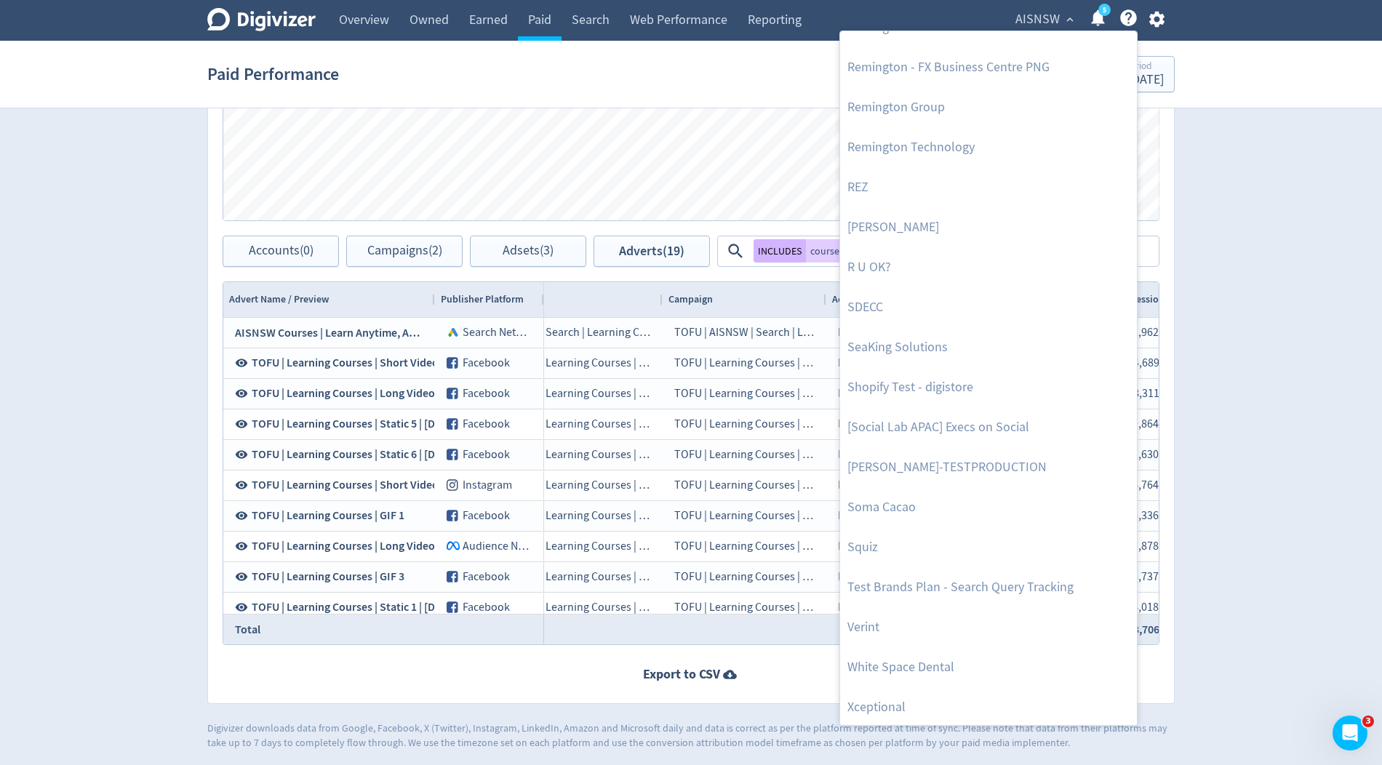
scroll to position [3165, 0]
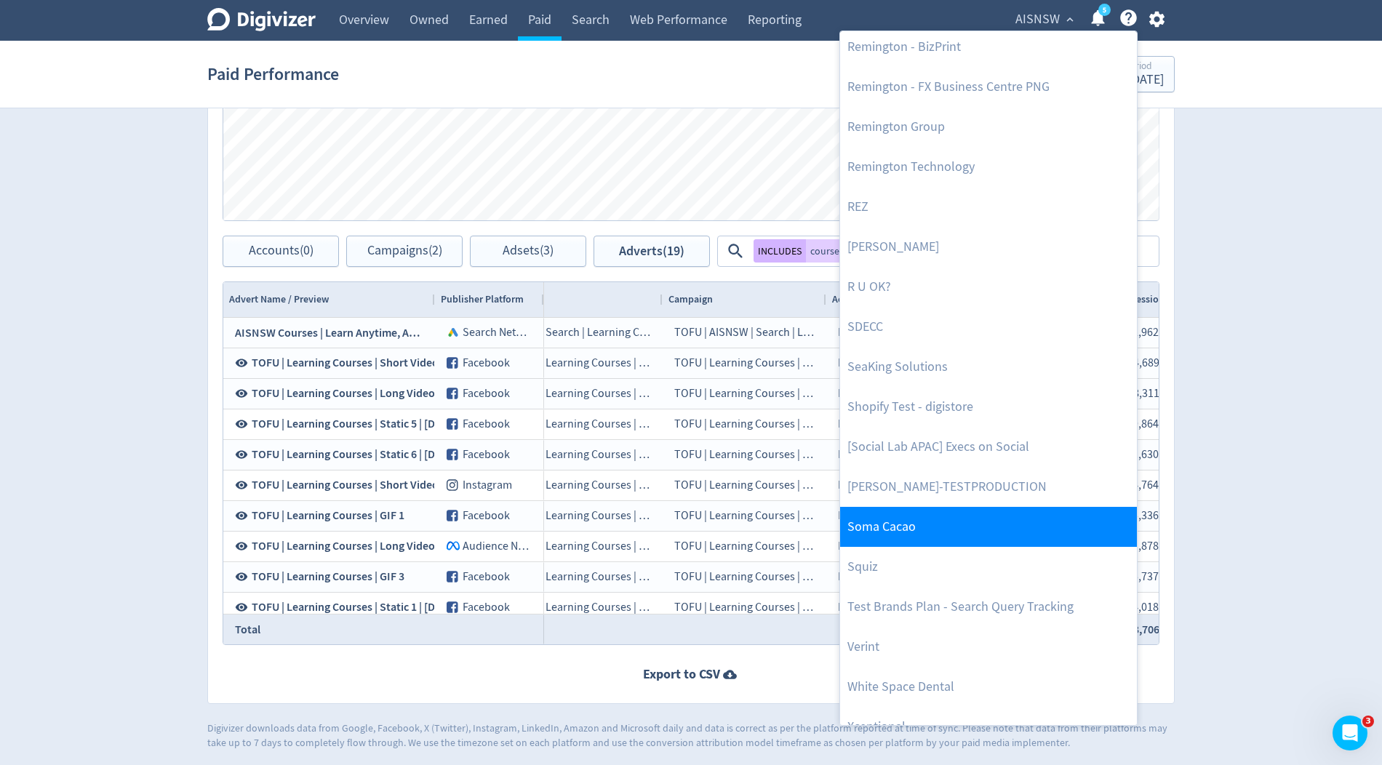
click at [965, 510] on link "Soma Cacao" at bounding box center [988, 527] width 297 height 40
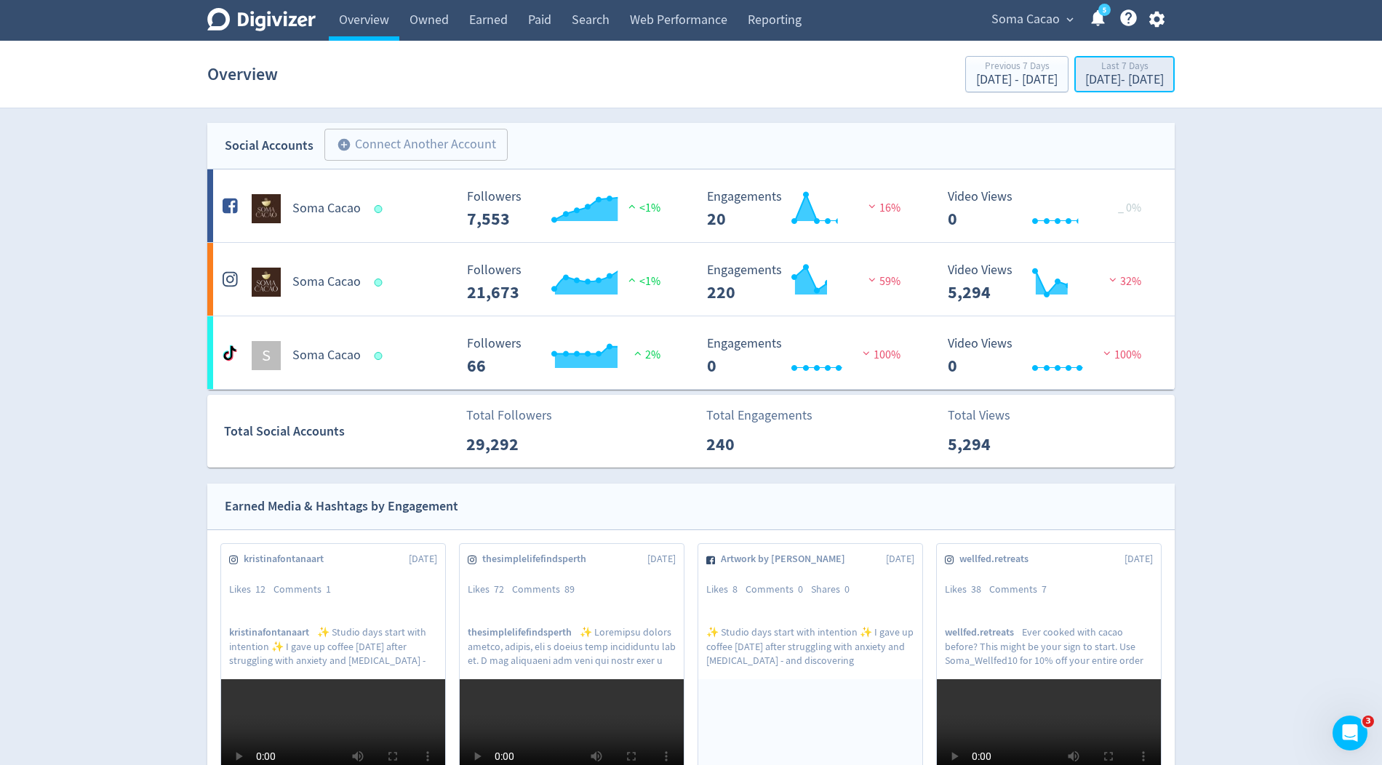
click at [1086, 76] on div "[DATE] - [DATE]" at bounding box center [1124, 79] width 79 height 13
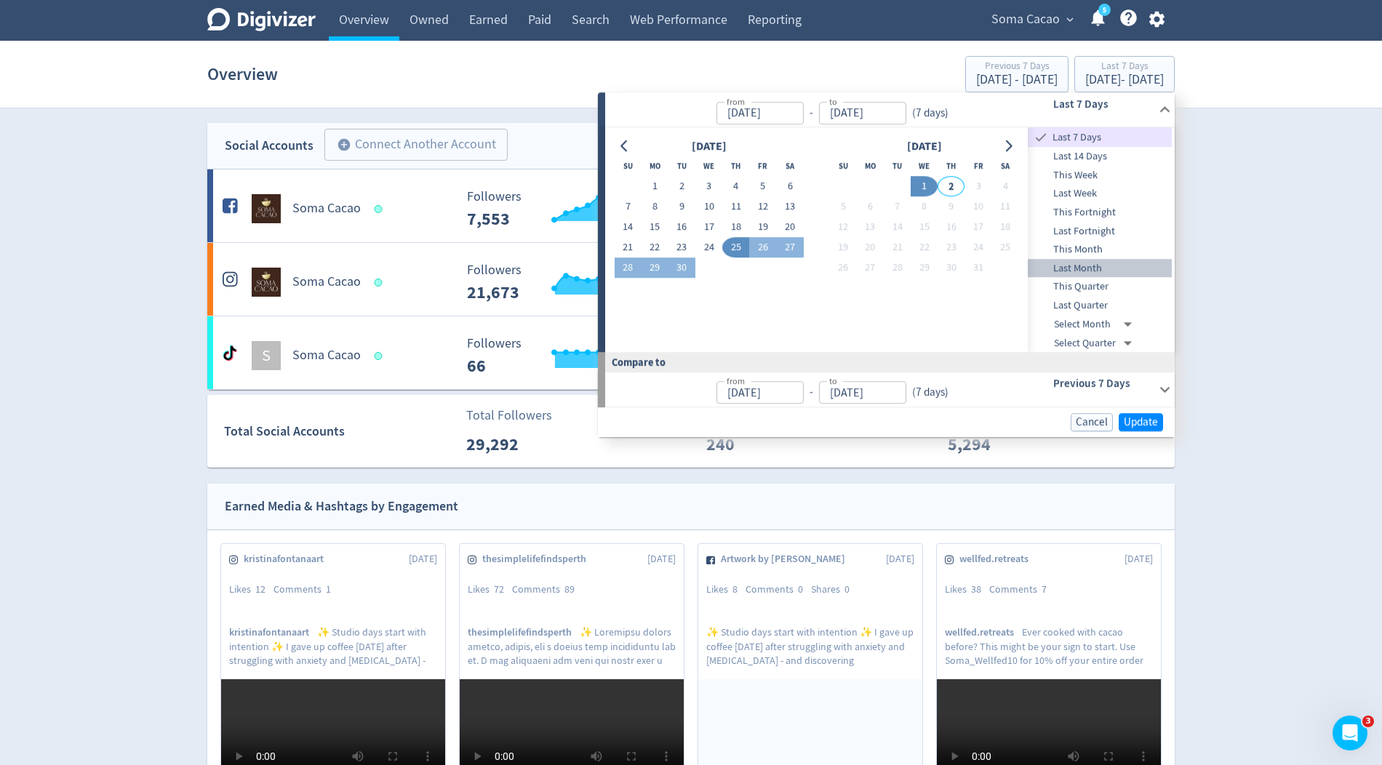
click at [1079, 268] on span "Last Month" at bounding box center [1100, 268] width 144 height 16
type input "[DATE]"
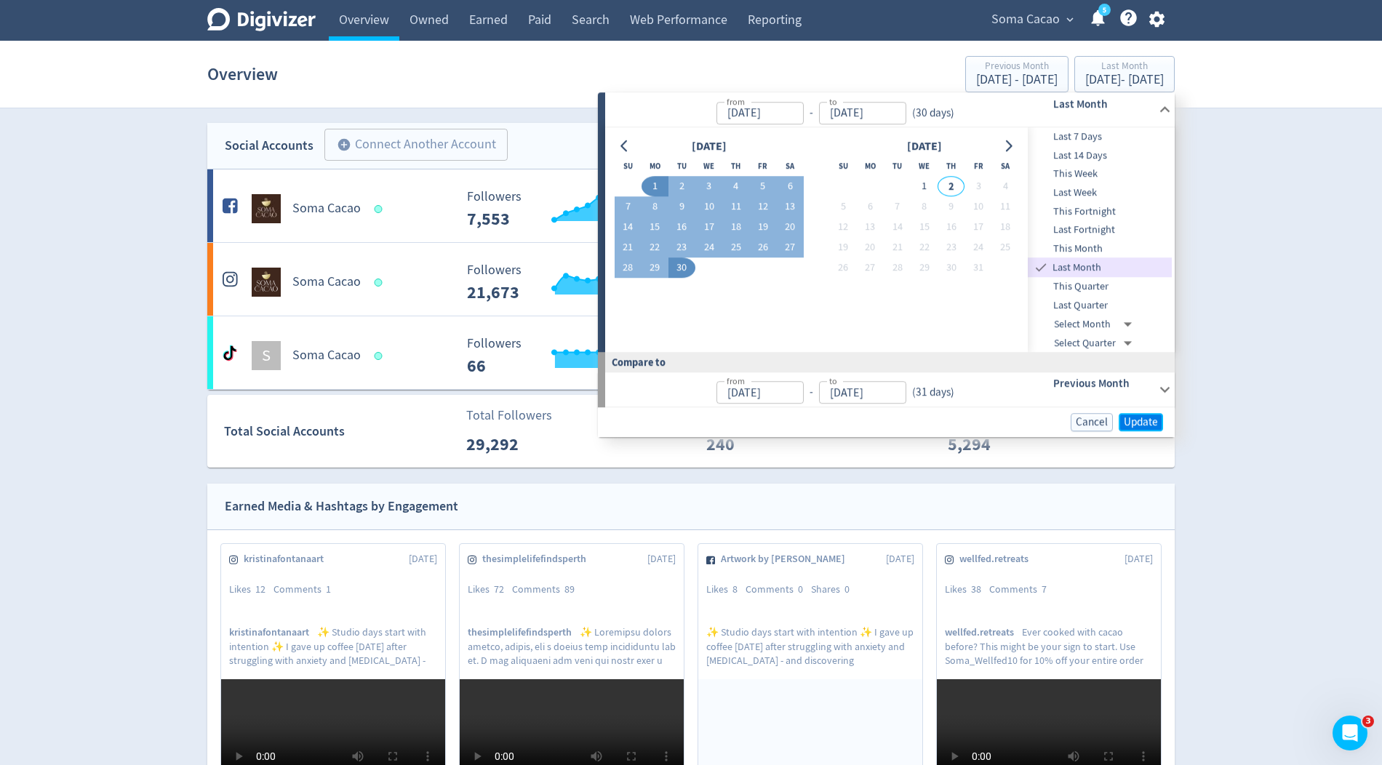
click at [1135, 421] on span "Update" at bounding box center [1141, 422] width 34 height 11
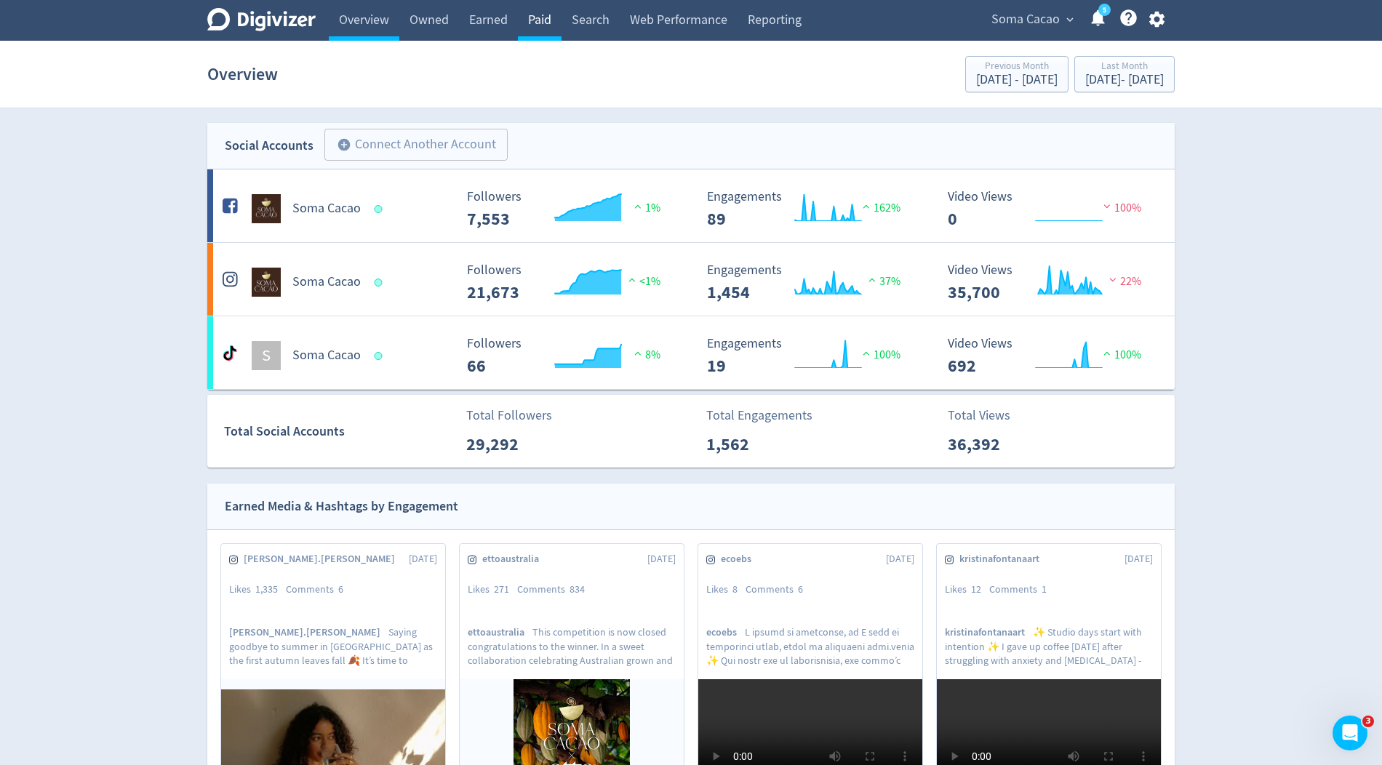
click at [546, 20] on link "Paid" at bounding box center [540, 20] width 44 height 41
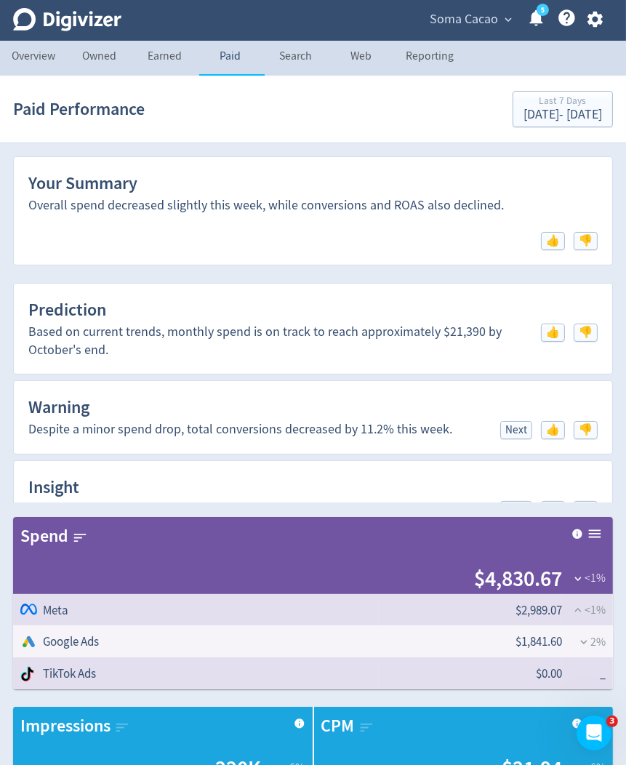
click at [479, 17] on span "Soma Cacao" at bounding box center [464, 19] width 68 height 23
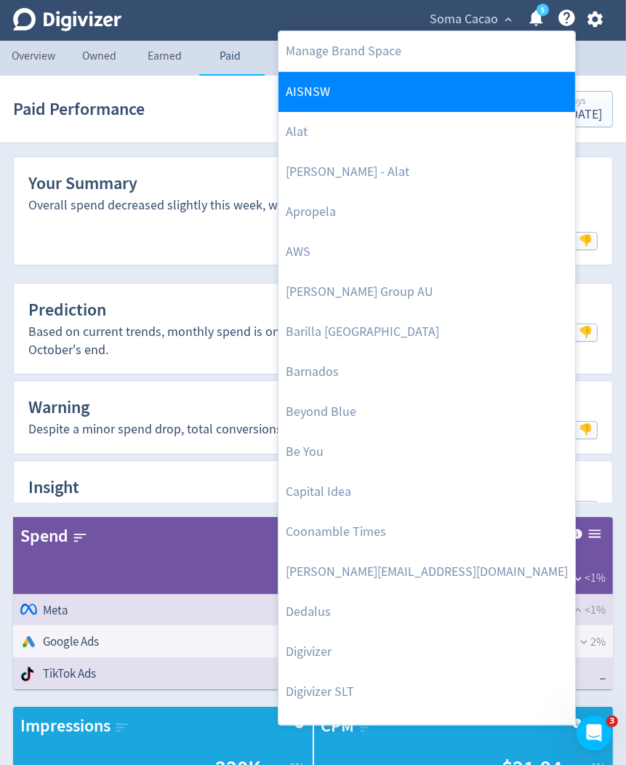
click at [340, 81] on link "AISNSW" at bounding box center [427, 92] width 297 height 40
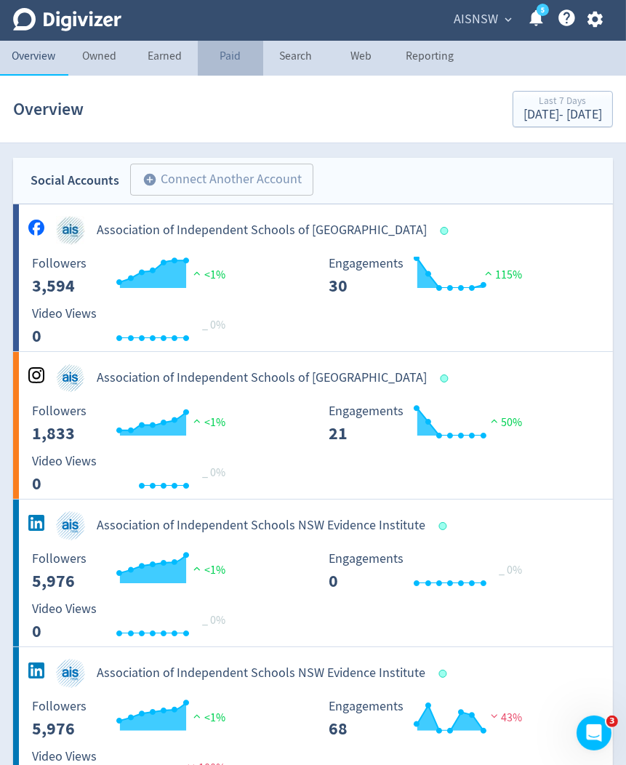
click at [247, 58] on link "Paid" at bounding box center [230, 58] width 65 height 35
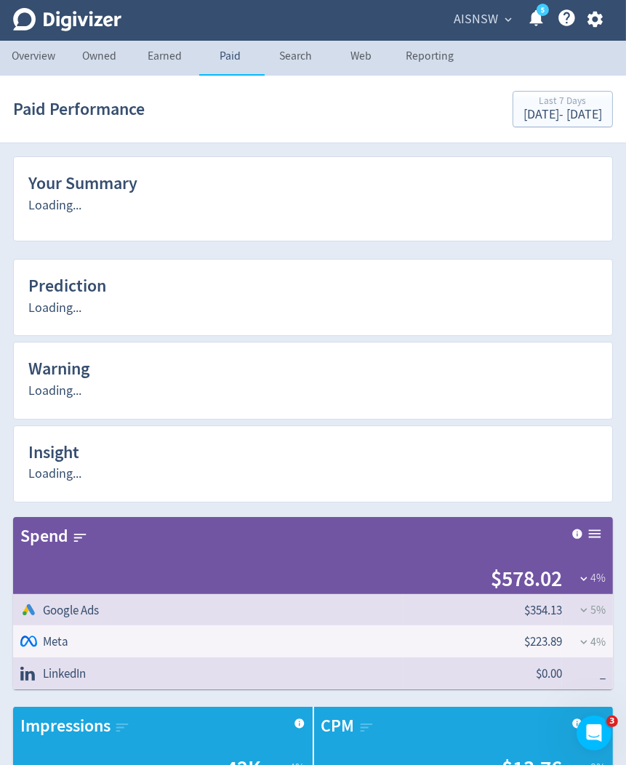
click at [481, 23] on span "AISNSW" at bounding box center [476, 19] width 44 height 23
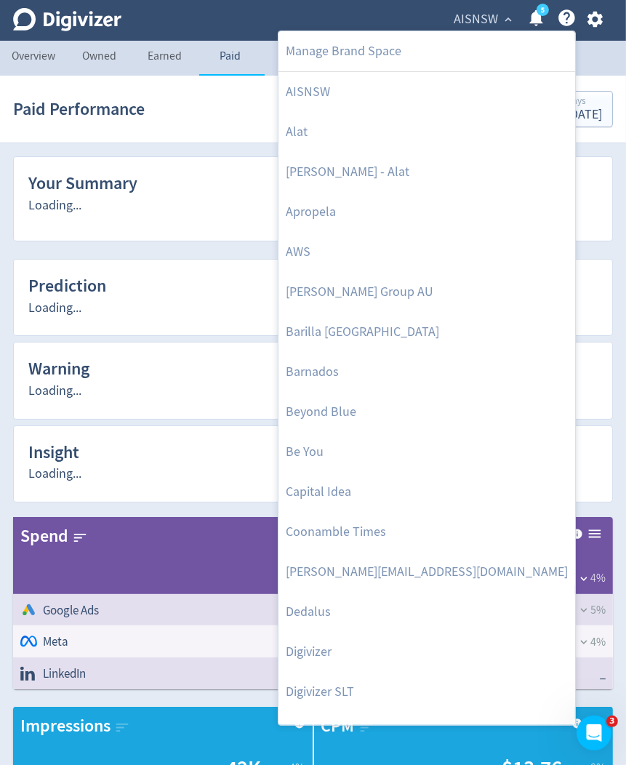
click at [352, 6] on div at bounding box center [313, 382] width 626 height 765
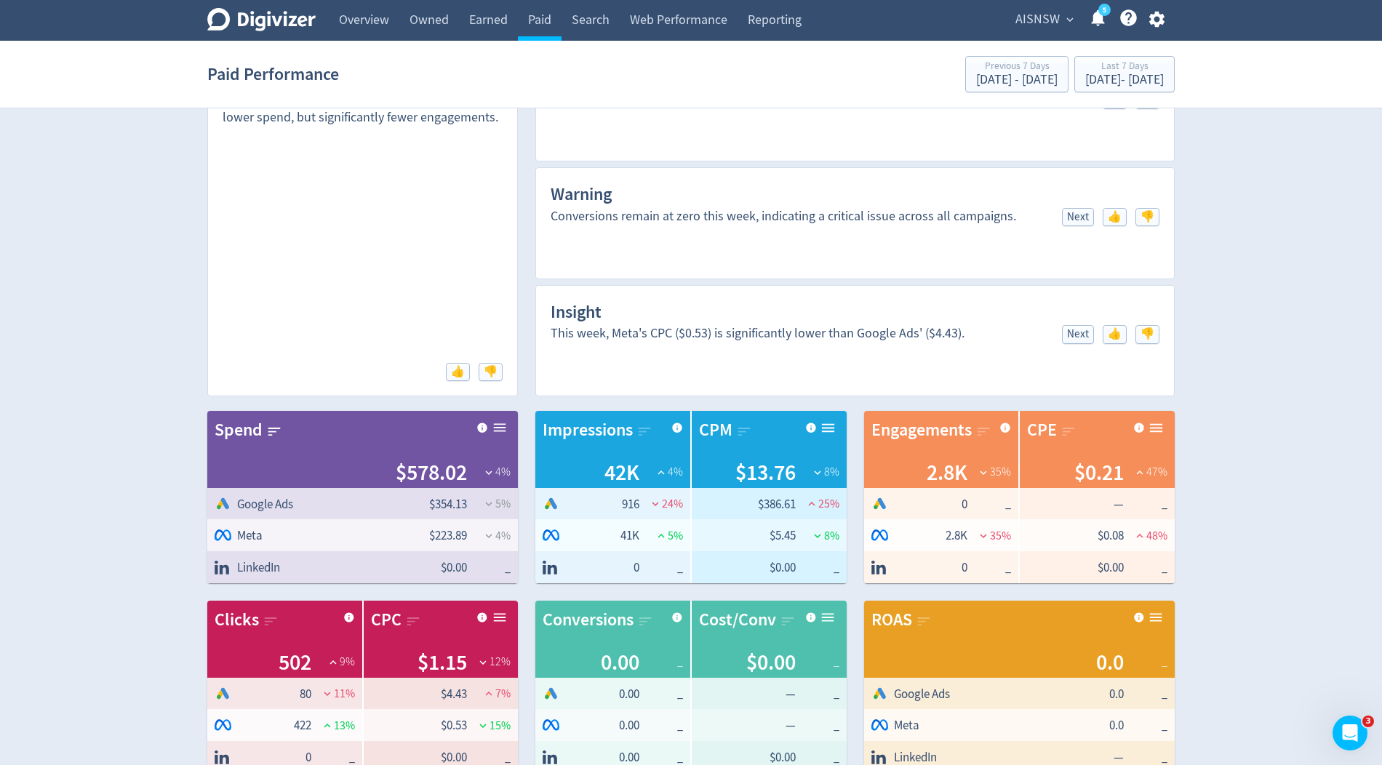
scroll to position [71, 0]
drag, startPoint x: 767, startPoint y: 336, endPoint x: 938, endPoint y: 324, distance: 171.3
click at [625, 325] on div "This week, Meta's CPC ($0.53) is significantly lower than Google Ads' ($4.43)." at bounding box center [758, 334] width 414 height 18
click at [625, 358] on div "This week, Meta's CPC ($0.53) is significantly lower than Google Ads' ($4.43). …" at bounding box center [855, 353] width 609 height 57
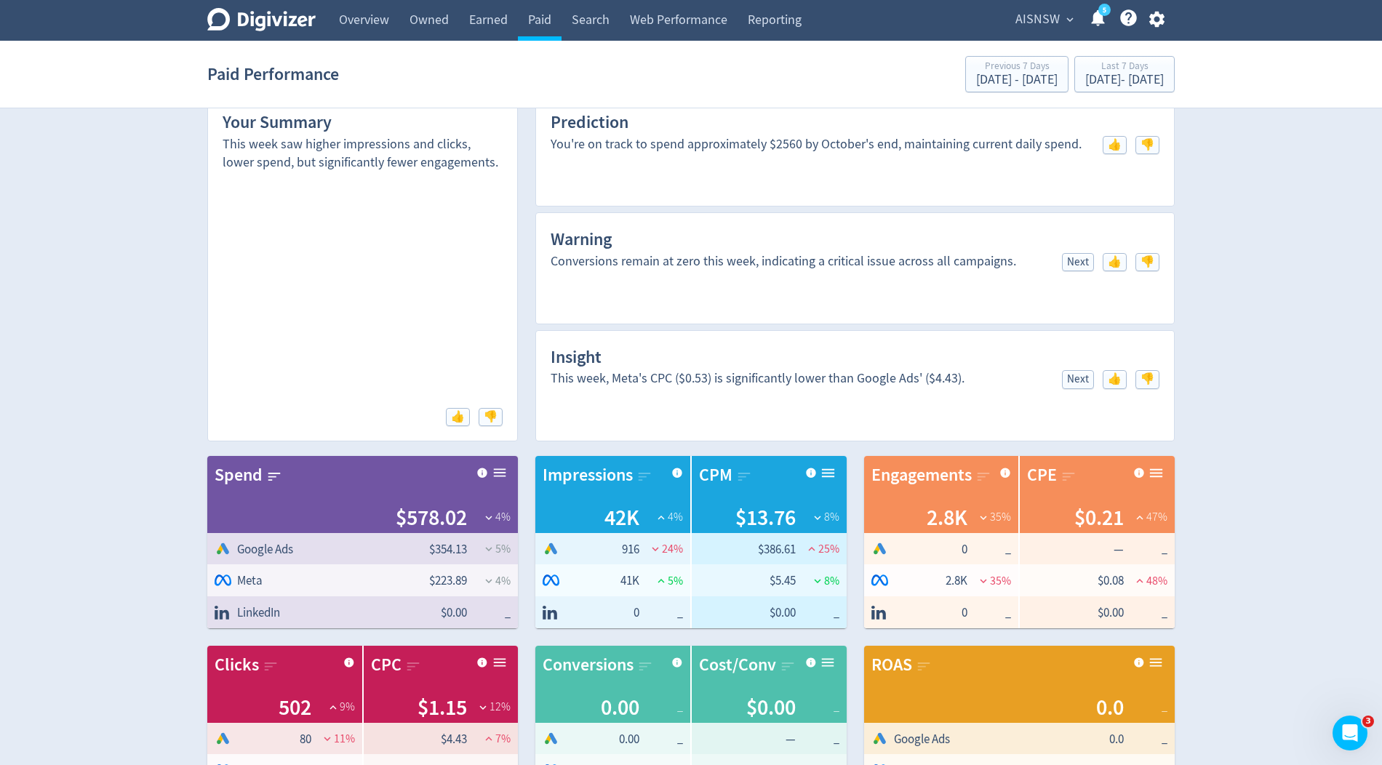
scroll to position [7, 0]
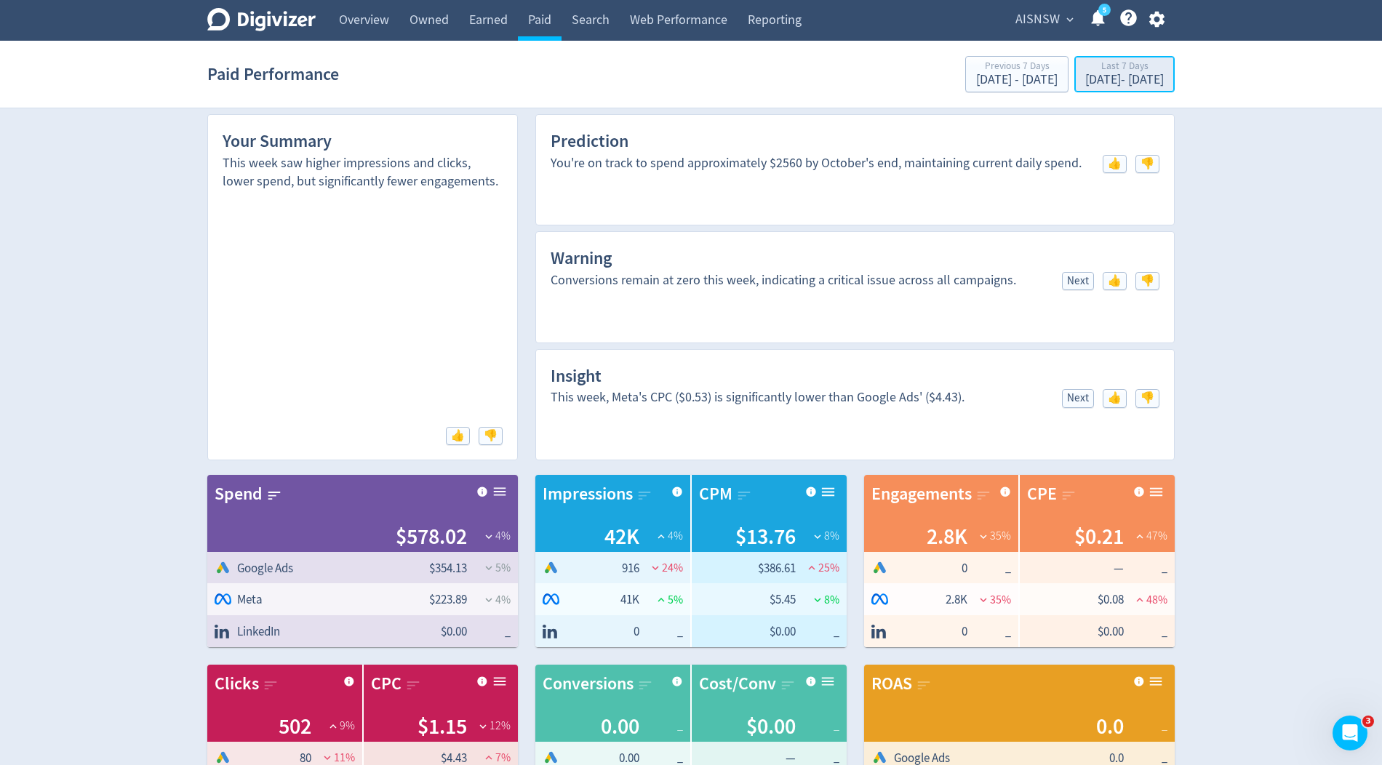
click at [625, 74] on div "[DATE] - [DATE]" at bounding box center [1124, 79] width 79 height 13
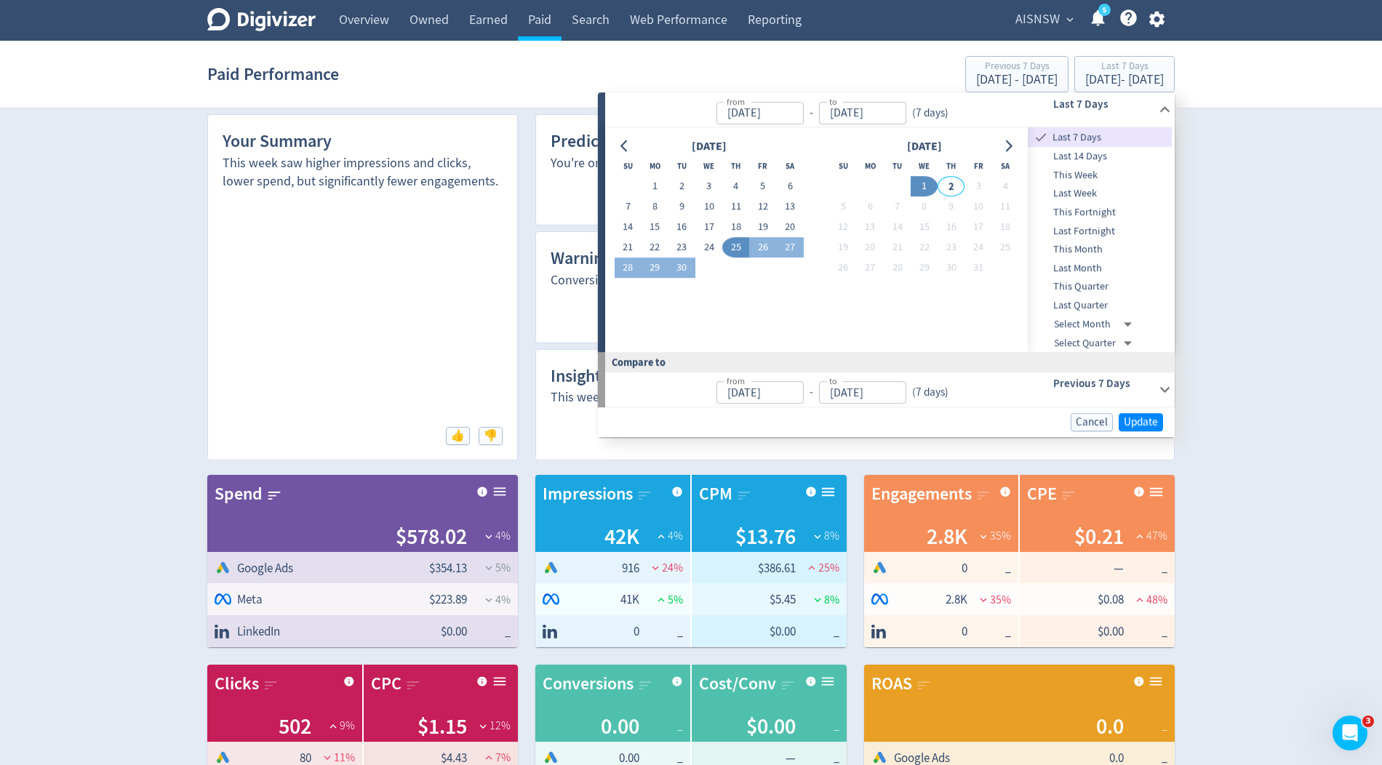
click at [625, 268] on span "Last Month" at bounding box center [1100, 268] width 144 height 16
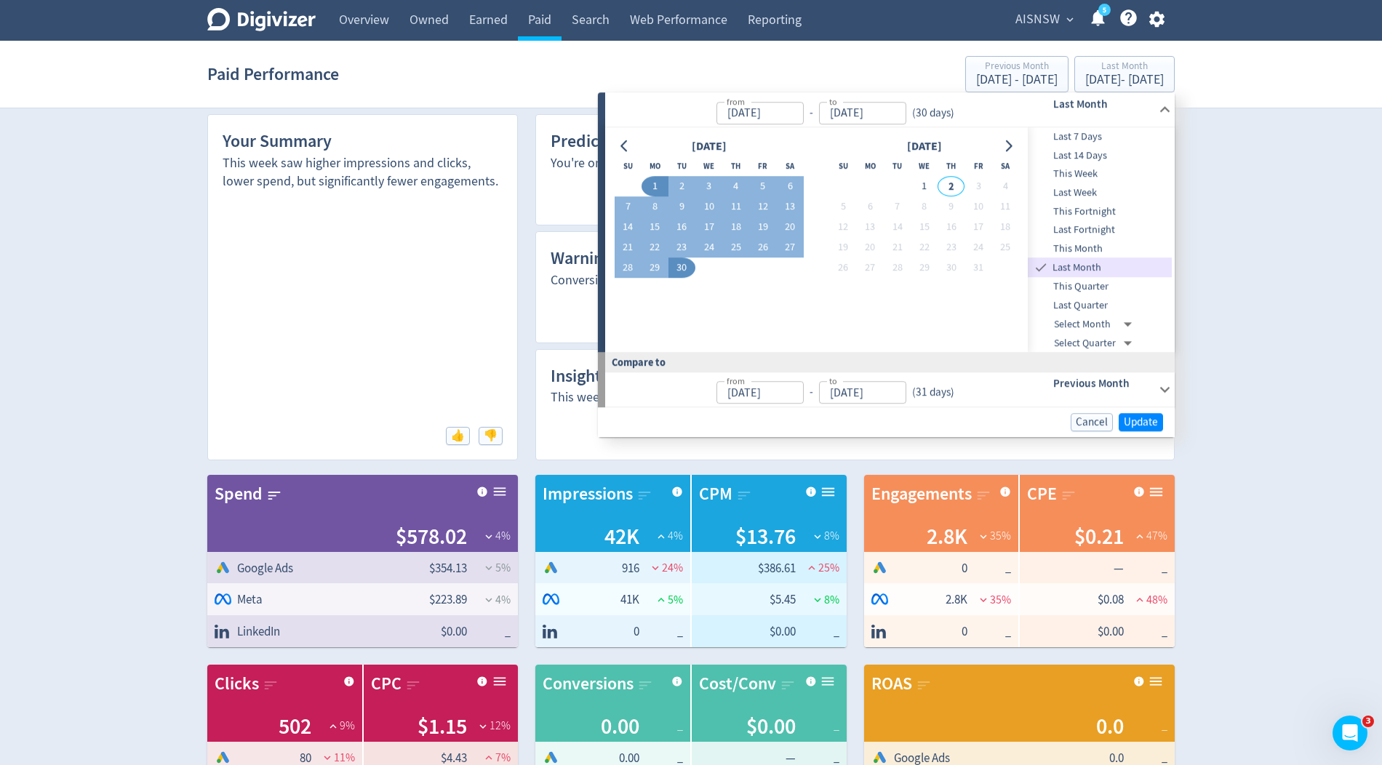
type input "[DATE]"
click at [625, 419] on span "Update" at bounding box center [1141, 422] width 34 height 11
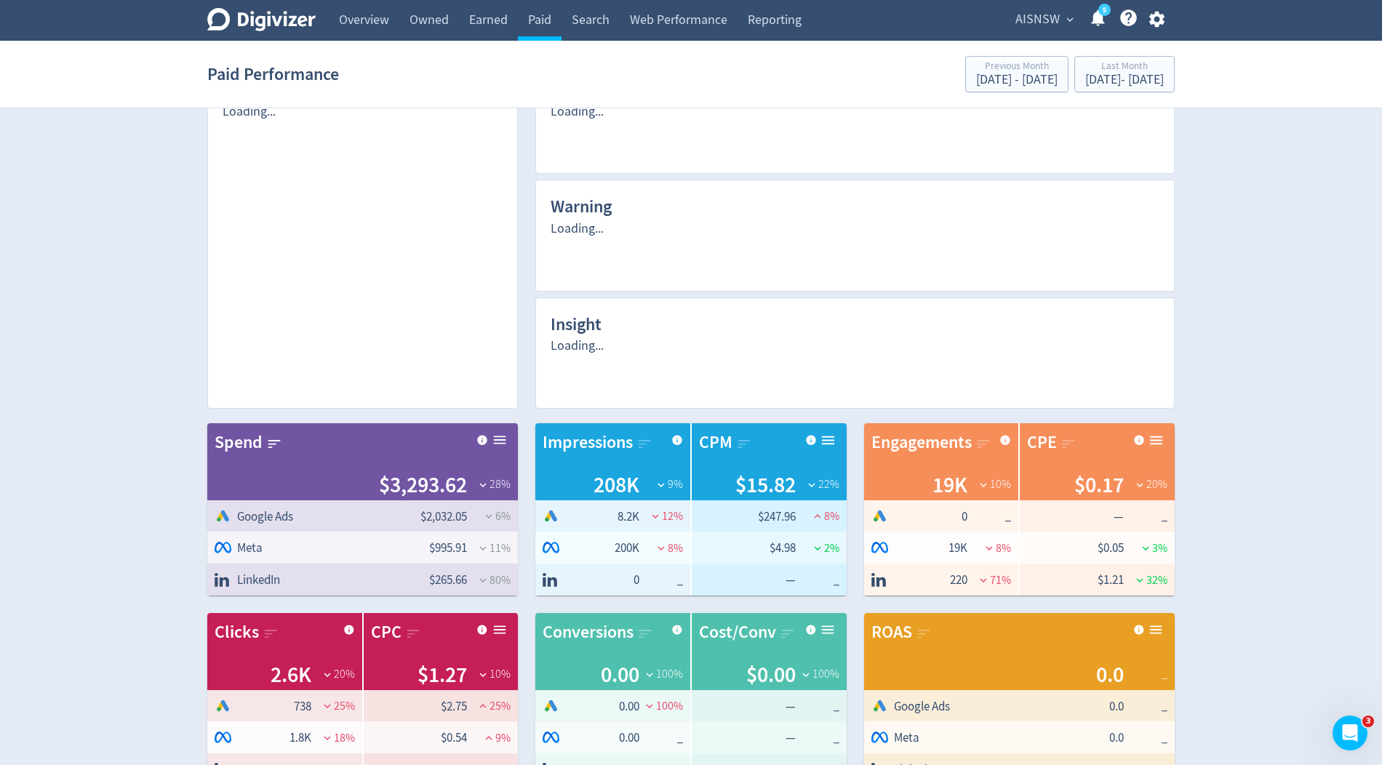
scroll to position [0, 0]
